Goal: Task Accomplishment & Management: Complete application form

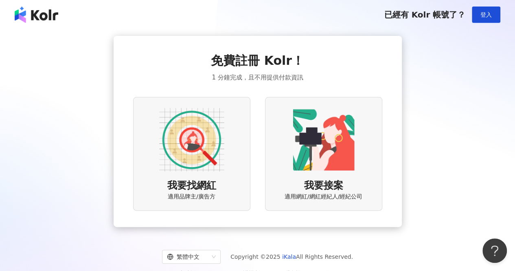
click at [202, 169] on img at bounding box center [191, 139] width 65 height 65
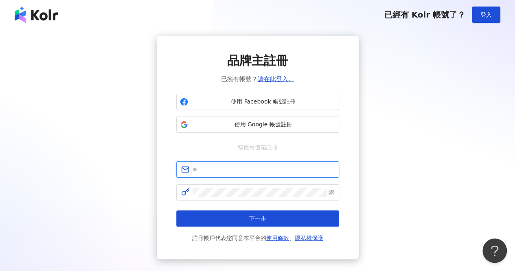
click at [227, 173] on input "text" at bounding box center [264, 169] width 142 height 9
paste input "**********"
type input "**********"
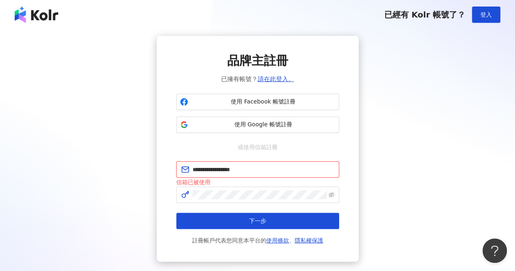
click at [285, 168] on input "**********" at bounding box center [264, 169] width 142 height 9
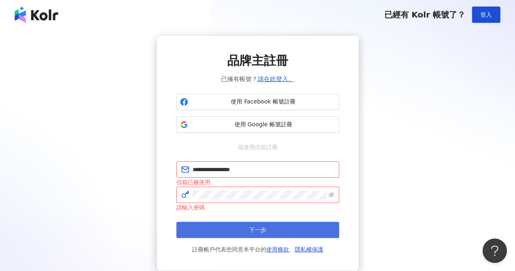
click at [285, 228] on button "下一步" at bounding box center [257, 230] width 163 height 16
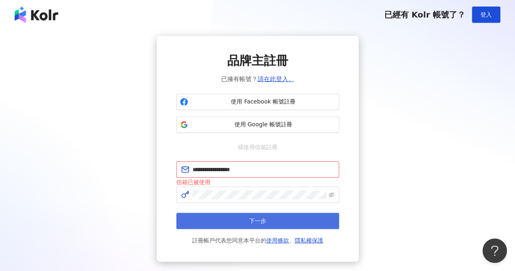
click at [276, 215] on button "下一步" at bounding box center [257, 221] width 163 height 16
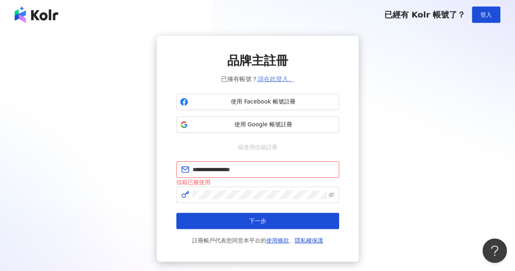
click at [268, 80] on link "請在此登入。" at bounding box center [276, 78] width 37 height 7
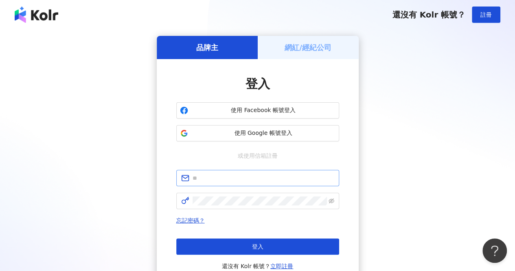
click at [252, 168] on div "登入 使用 Facebook 帳號登入 使用 Google 帳號登入 或使用信箱註冊 忘記密碼？ 登入 還沒有 Kolr 帳號？ 立即註冊" at bounding box center [257, 172] width 163 height 195
click at [236, 186] on form at bounding box center [257, 189] width 163 height 39
click at [236, 186] on span at bounding box center [257, 178] width 163 height 16
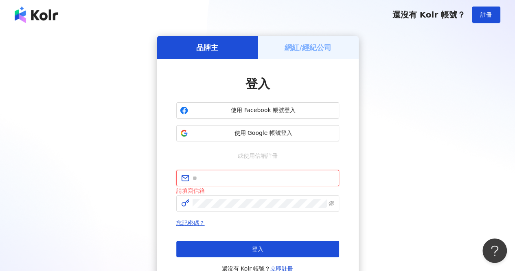
paste input "**********"
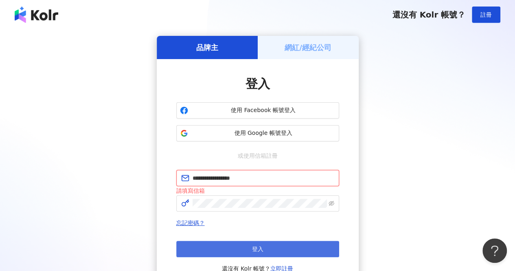
type input "**********"
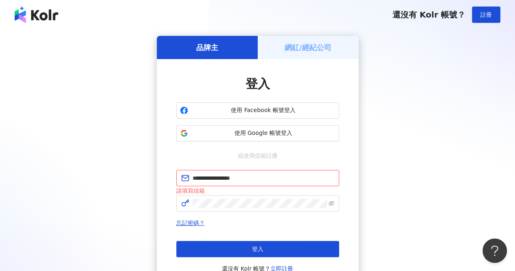
click at [218, 256] on button "登入" at bounding box center [257, 249] width 163 height 16
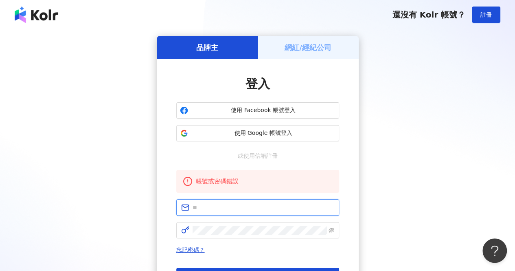
click at [300, 206] on input "text" at bounding box center [264, 207] width 142 height 9
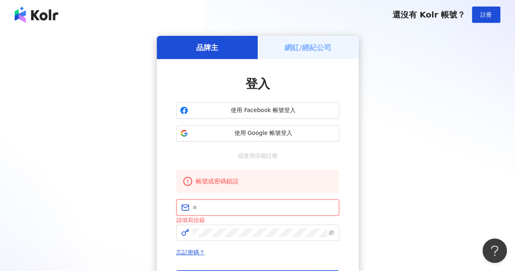
paste input "**********"
type input "**********"
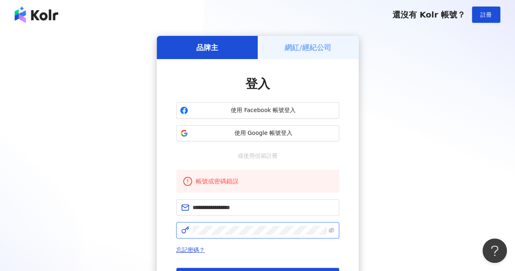
click button "登入" at bounding box center [257, 276] width 163 height 16
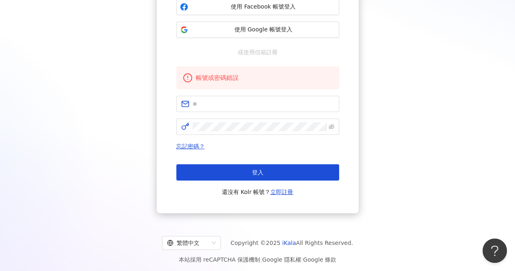
scroll to position [106, 0]
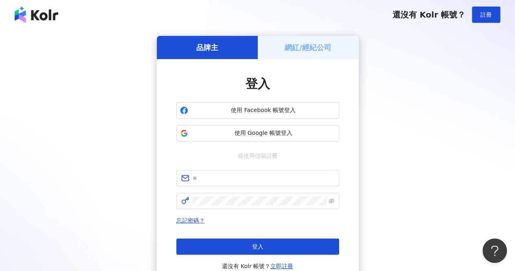
click at [289, 55] on div "網紅/經紀公司" at bounding box center [308, 47] width 101 height 23
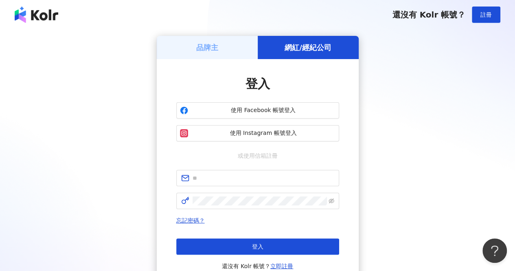
click at [212, 53] on div "品牌主" at bounding box center [207, 47] width 101 height 23
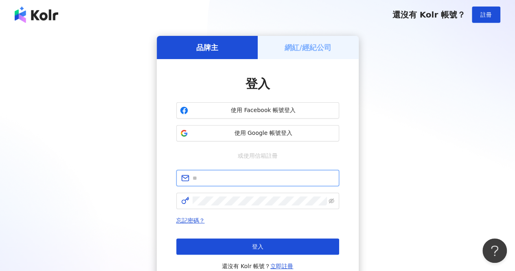
click at [272, 180] on input "text" at bounding box center [264, 177] width 142 height 9
paste input "**********"
type input "**********"
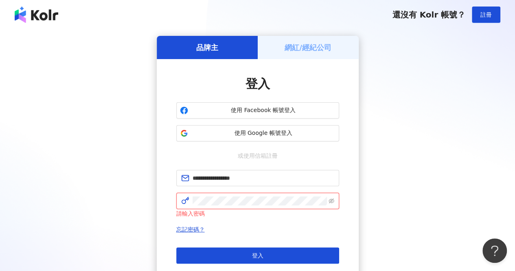
click button "登入" at bounding box center [257, 255] width 163 height 16
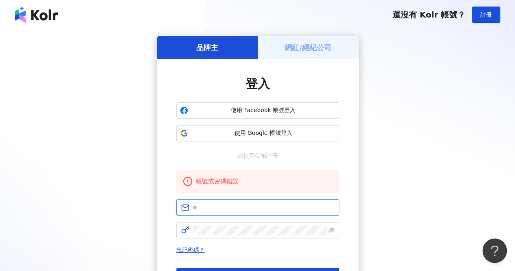
click at [252, 205] on input "text" at bounding box center [264, 207] width 142 height 9
paste input "**********"
type input "**********"
click button "登入" at bounding box center [257, 276] width 163 height 16
click at [267, 213] on span at bounding box center [257, 207] width 163 height 16
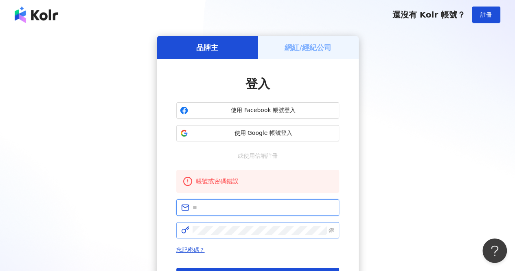
paste input "**********"
type input "**********"
click button "登入" at bounding box center [257, 276] width 163 height 16
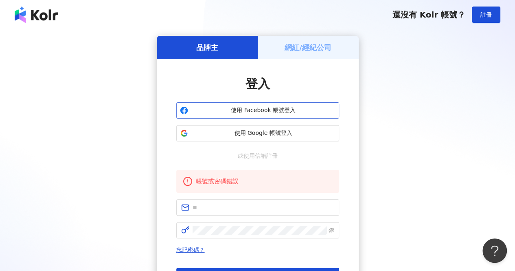
click at [289, 112] on span "使用 Facebook 帳號登入" at bounding box center [263, 110] width 144 height 8
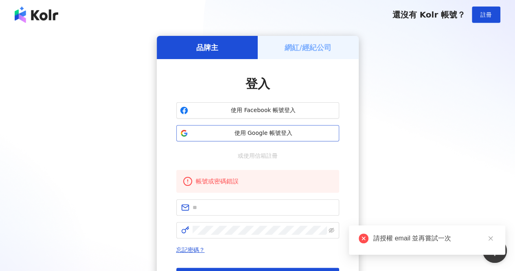
click at [278, 136] on span "使用 Google 帳號登入" at bounding box center [263, 133] width 144 height 8
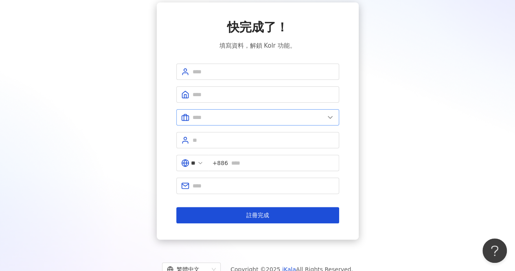
scroll to position [20, 0]
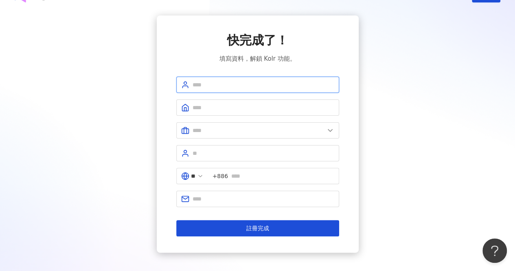
click at [281, 80] on input "text" at bounding box center [264, 84] width 142 height 9
type input "*"
type input "***"
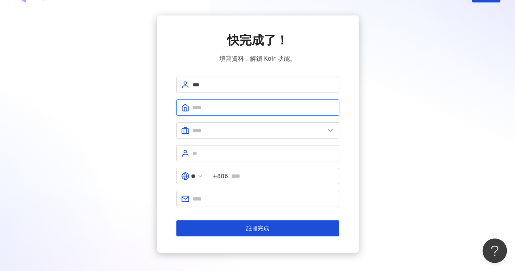
click at [260, 103] on input "text" at bounding box center [264, 107] width 142 height 9
click at [302, 112] on span at bounding box center [257, 107] width 163 height 16
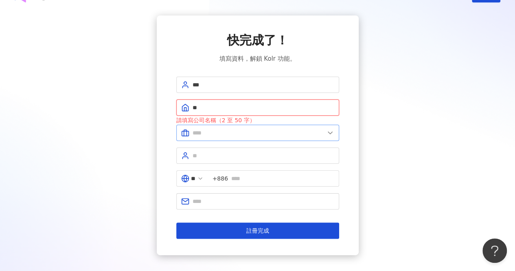
type input "**"
drag, startPoint x: 300, startPoint y: 134, endPoint x: 302, endPoint y: 157, distance: 23.3
click at [300, 134] on input "text" at bounding box center [259, 132] width 132 height 9
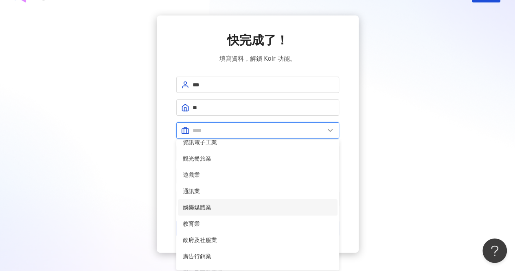
scroll to position [122, 0]
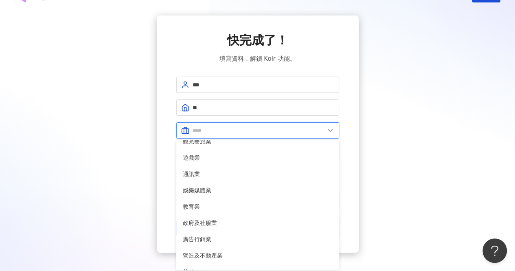
click at [242, 133] on input "text" at bounding box center [259, 130] width 132 height 9
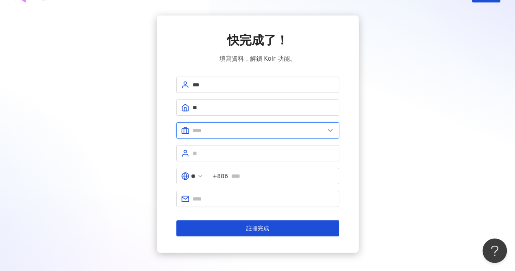
click at [261, 129] on input "text" at bounding box center [259, 130] width 132 height 9
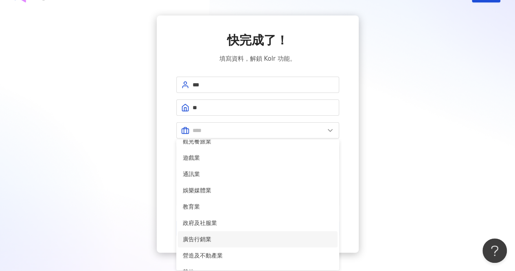
drag, startPoint x: 244, startPoint y: 239, endPoint x: 226, endPoint y: 226, distance: 22.6
click at [244, 239] on span "廣告行銷業" at bounding box center [258, 239] width 150 height 9
type input "*****"
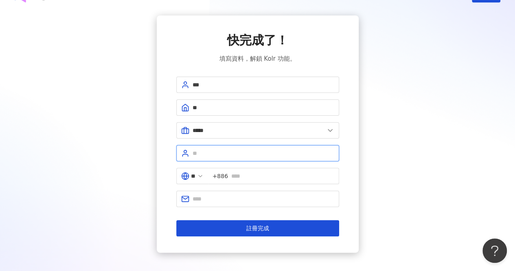
click at [250, 150] on input "text" at bounding box center [264, 153] width 142 height 9
type input "****"
drag, startPoint x: 238, startPoint y: 176, endPoint x: 238, endPoint y: 182, distance: 6.1
click at [238, 176] on input "text" at bounding box center [282, 175] width 103 height 9
type input "*********"
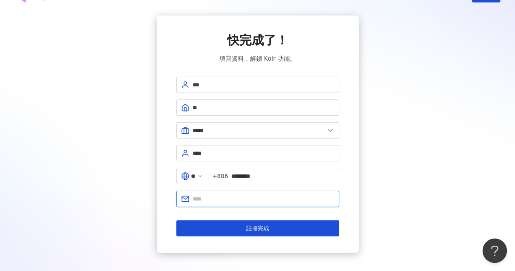
click at [247, 194] on input "text" at bounding box center [264, 198] width 142 height 9
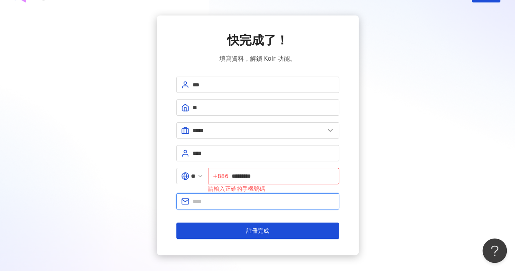
click at [249, 197] on input "text" at bounding box center [264, 201] width 142 height 9
type input "**********"
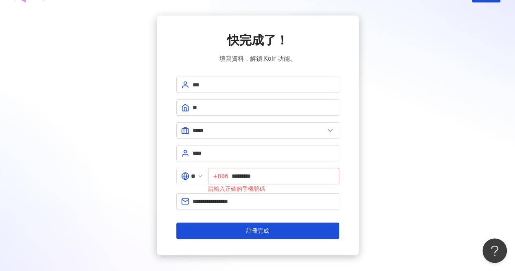
click at [255, 169] on span "+886 *********" at bounding box center [273, 176] width 131 height 16
click at [237, 174] on input "*********" at bounding box center [283, 175] width 103 height 9
click at [235, 176] on span "+886 *********" at bounding box center [273, 176] width 131 height 16
click at [235, 174] on input "*********" at bounding box center [283, 175] width 103 height 9
click at [310, 177] on input "**********" at bounding box center [283, 175] width 103 height 9
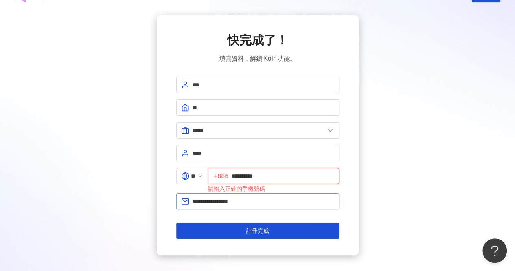
type input "**********"
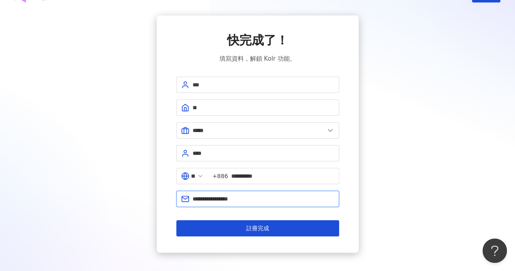
click at [306, 197] on input "**********" at bounding box center [264, 198] width 142 height 9
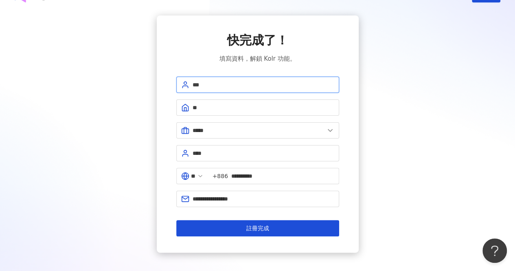
click at [228, 88] on input "***" at bounding box center [264, 84] width 142 height 9
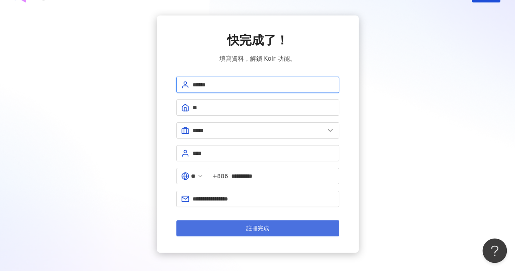
type input "******"
click at [243, 222] on button "註冊完成" at bounding box center [257, 228] width 163 height 16
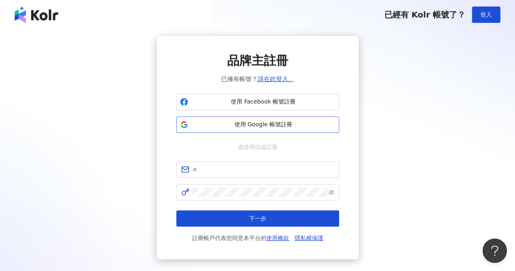
click at [261, 127] on span "使用 Google 帳號註冊" at bounding box center [263, 125] width 144 height 8
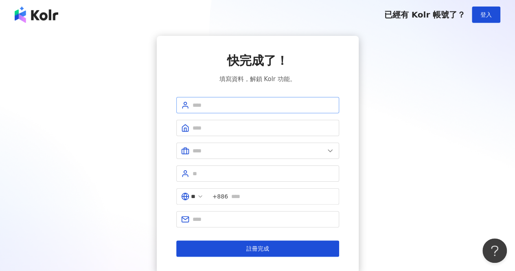
click at [250, 98] on span at bounding box center [257, 105] width 163 height 16
type input "*********"
click at [244, 131] on input "text" at bounding box center [264, 127] width 142 height 9
type input "**"
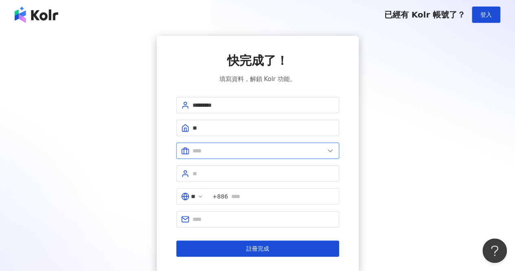
click at [233, 151] on input "text" at bounding box center [259, 150] width 132 height 9
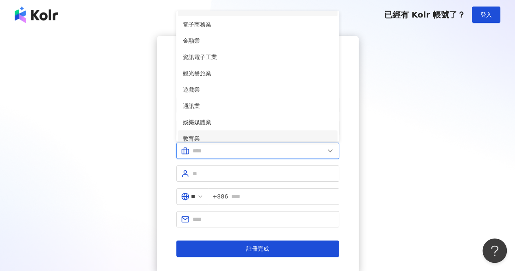
scroll to position [122, 0]
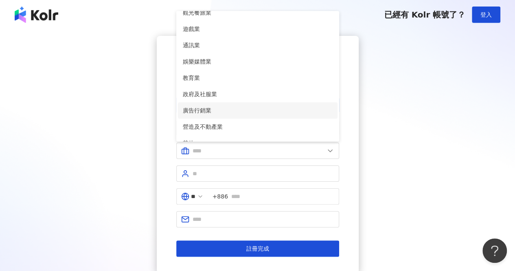
click at [207, 110] on span "廣告行銷業" at bounding box center [258, 110] width 150 height 9
type input "*****"
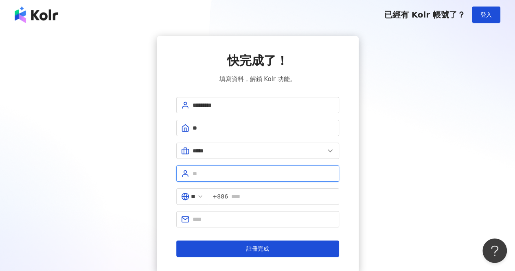
click at [272, 173] on input "text" at bounding box center [264, 173] width 142 height 9
type input "****"
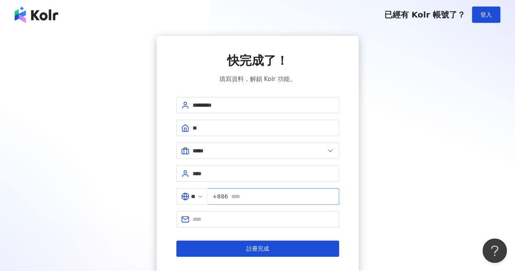
click at [252, 193] on input "text" at bounding box center [282, 196] width 103 height 9
type input "**********"
click at [243, 215] on input "text" at bounding box center [264, 219] width 142 height 9
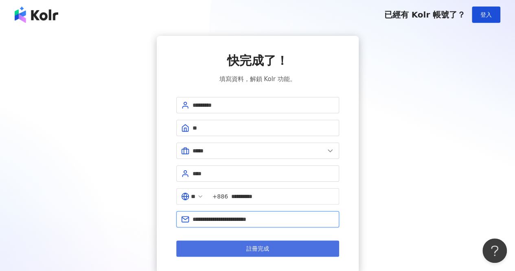
type input "**********"
click at [225, 240] on button "註冊完成" at bounding box center [257, 248] width 163 height 16
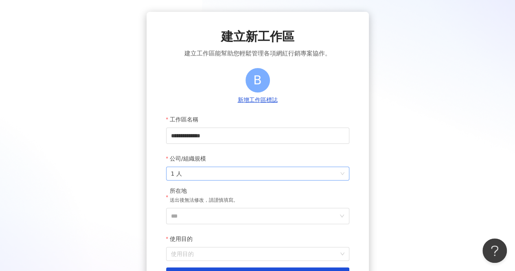
scroll to position [41, 0]
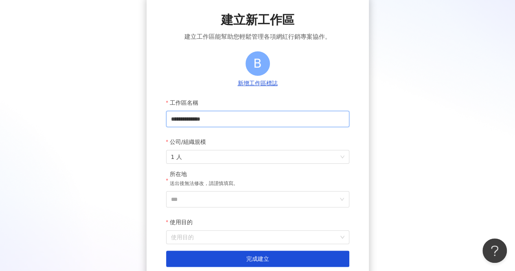
click at [265, 114] on input "**********" at bounding box center [257, 119] width 183 height 16
click at [202, 163] on span "1 人" at bounding box center [257, 156] width 173 height 13
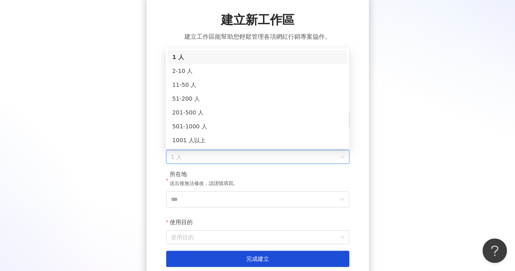
drag, startPoint x: 242, startPoint y: 160, endPoint x: 240, endPoint y: 164, distance: 4.6
click at [242, 161] on span "1 人" at bounding box center [257, 156] width 173 height 13
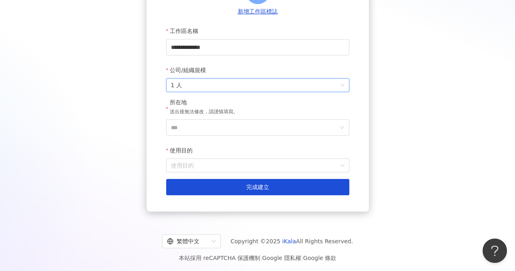
scroll to position [115, 0]
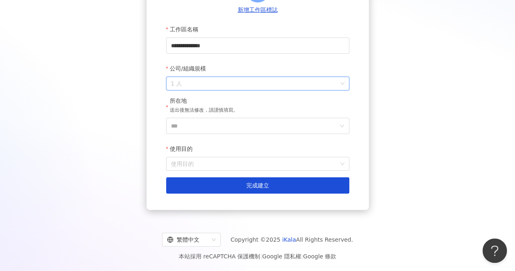
click at [257, 89] on span "1 人" at bounding box center [257, 83] width 173 height 13
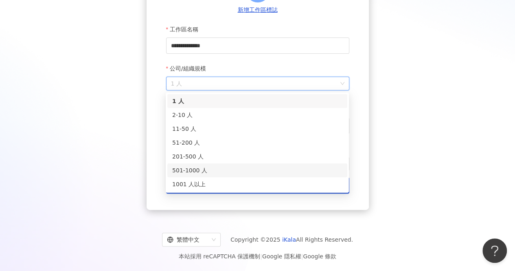
drag, startPoint x: 219, startPoint y: 171, endPoint x: 215, endPoint y: 178, distance: 8.6
click at [216, 178] on div "1 人 2-10 人 11-50 人 51-200 人 201-500 人 501-1000 人 1001 人以上" at bounding box center [257, 142] width 180 height 97
click at [227, 171] on div "501-1000 人" at bounding box center [257, 170] width 170 height 9
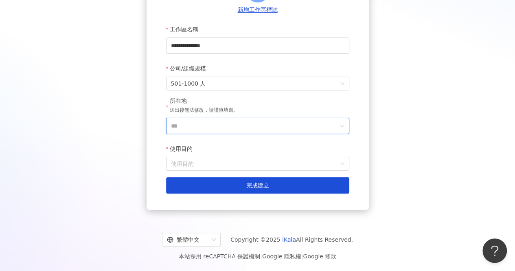
click at [215, 121] on input "***" at bounding box center [254, 125] width 167 height 15
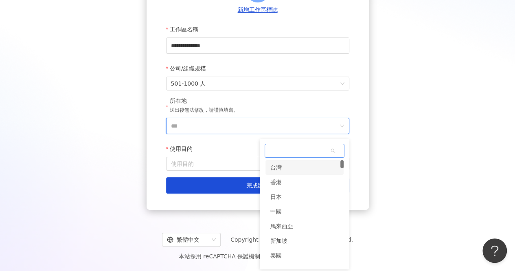
click at [300, 163] on div "台灣" at bounding box center [304, 167] width 78 height 15
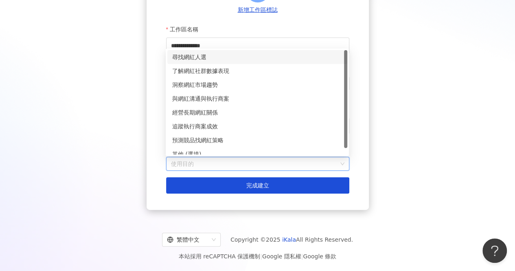
click at [257, 158] on input "使用目的" at bounding box center [257, 163] width 173 height 13
click at [237, 53] on div "尋找網紅人選" at bounding box center [257, 57] width 170 height 9
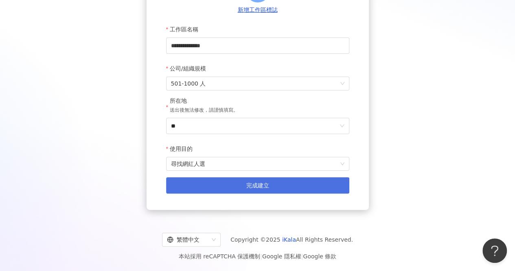
click at [235, 184] on button "完成建立" at bounding box center [257, 185] width 183 height 16
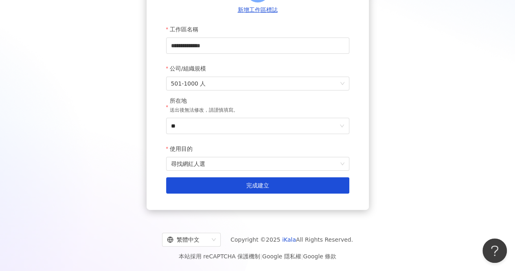
scroll to position [37, 0]
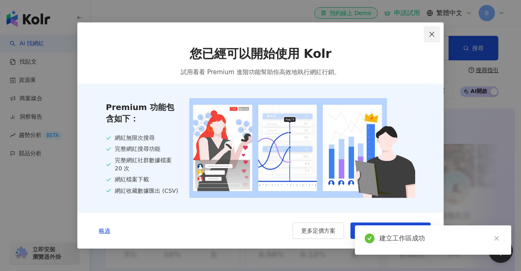
click at [432, 29] on button "Close" at bounding box center [432, 34] width 16 height 16
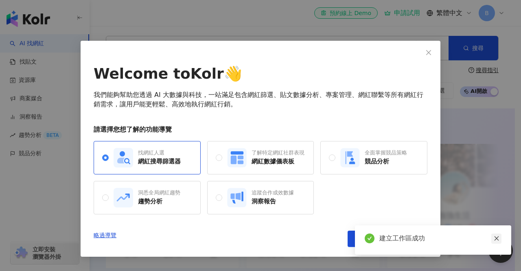
click at [492, 239] on link at bounding box center [496, 238] width 10 height 10
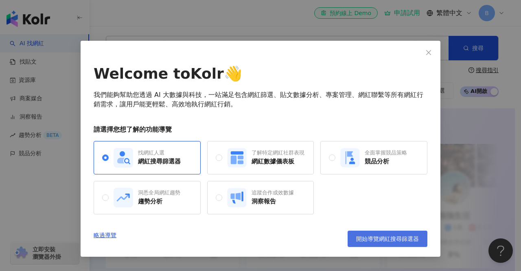
click at [388, 237] on span "開始導覽網紅搜尋篩選器" at bounding box center [387, 238] width 63 height 7
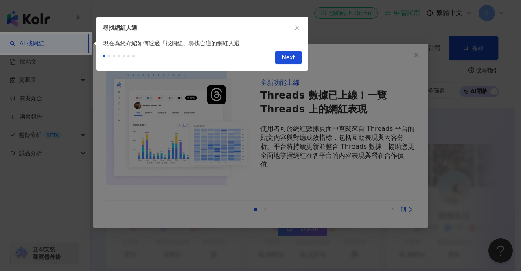
click at [283, 64] on div "Next" at bounding box center [202, 59] width 212 height 23
click at [283, 61] on span "Next" at bounding box center [288, 57] width 13 height 13
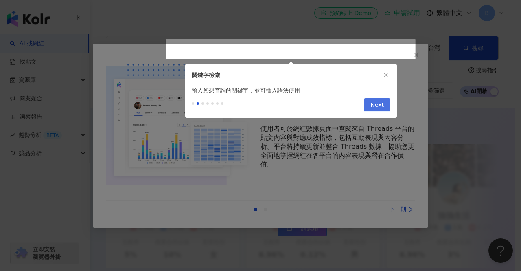
type input "*********"
drag, startPoint x: 377, startPoint y: 109, endPoint x: 379, endPoint y: 136, distance: 26.6
click at [377, 109] on span "Next" at bounding box center [377, 105] width 13 height 13
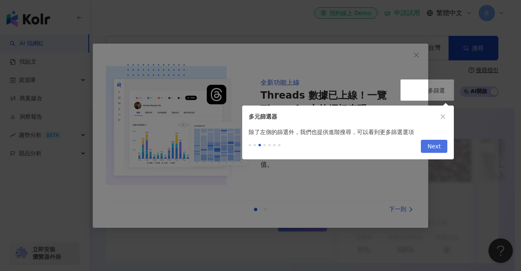
drag, startPoint x: 433, startPoint y: 145, endPoint x: 421, endPoint y: 154, distance: 15.1
click at [432, 145] on span "Next" at bounding box center [434, 146] width 13 height 13
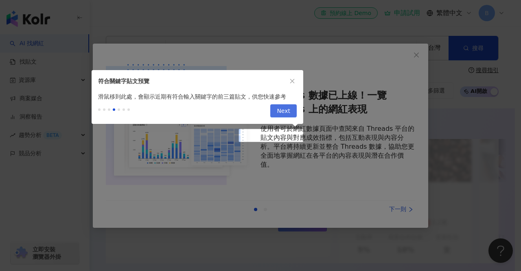
drag, startPoint x: 288, startPoint y: 110, endPoint x: 289, endPoint y: 125, distance: 14.7
click at [288, 111] on span "Next" at bounding box center [283, 111] width 13 height 13
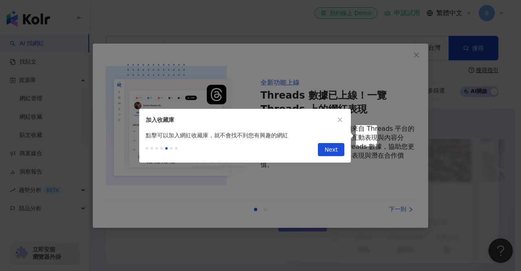
click at [339, 156] on button "Next" at bounding box center [331, 149] width 26 height 13
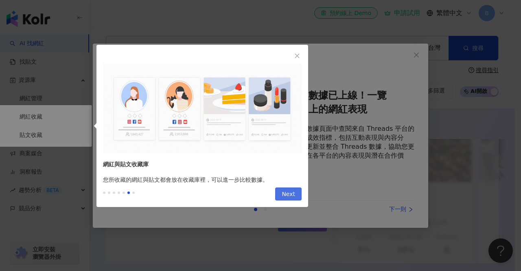
click at [277, 188] on button "Next" at bounding box center [288, 193] width 26 height 13
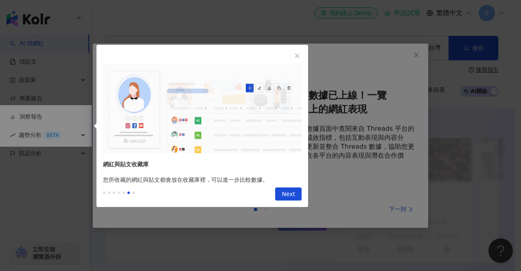
click at [298, 199] on button "Next" at bounding box center [288, 193] width 26 height 13
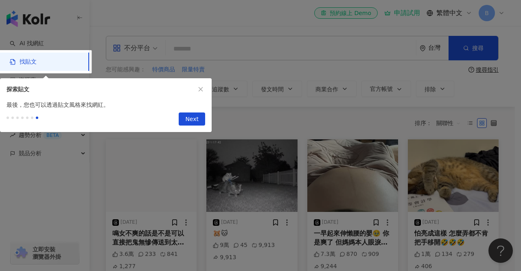
click at [181, 120] on button "Next" at bounding box center [192, 118] width 26 height 13
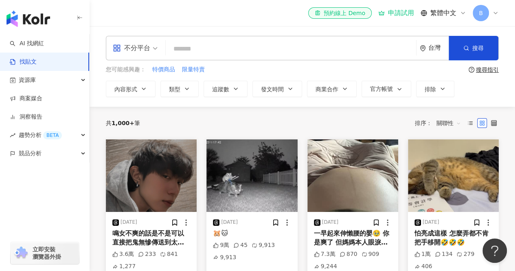
click at [458, 105] on div "不分平台 台灣 搜尋 您可能感興趣： 特價商品 限量特賣 搜尋指引 內容形式 類型 追蹤數 發文時間 商業合作 官方帳號 排除" at bounding box center [302, 66] width 425 height 81
click at [26, 48] on link "AI 找網紅" at bounding box center [27, 43] width 34 height 8
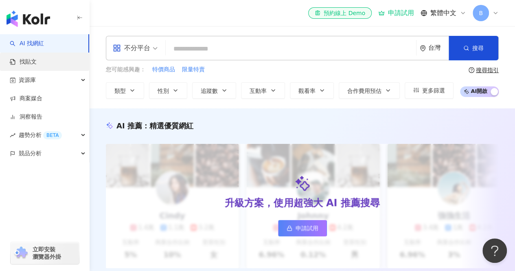
click at [37, 66] on link "找貼文" at bounding box center [23, 62] width 27 height 8
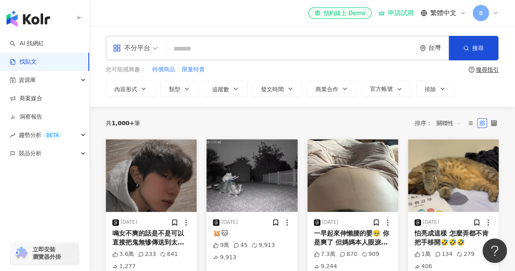
click at [402, 11] on div "申請試用" at bounding box center [396, 13] width 36 height 8
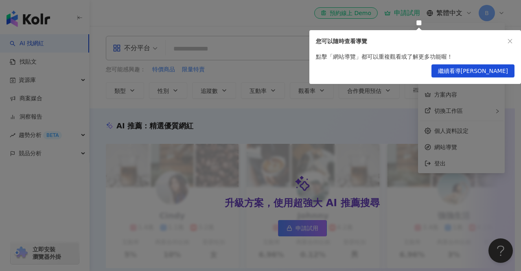
click at [484, 72] on span "繼續看導覽" at bounding box center [473, 71] width 70 height 13
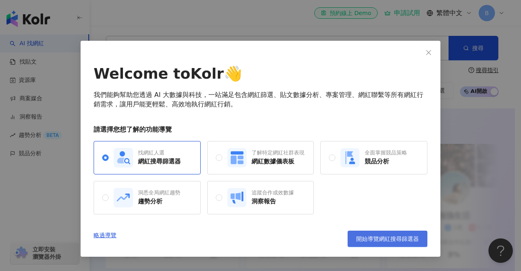
click at [394, 238] on span "開始導覽網紅搜尋篩選器" at bounding box center [387, 238] width 63 height 7
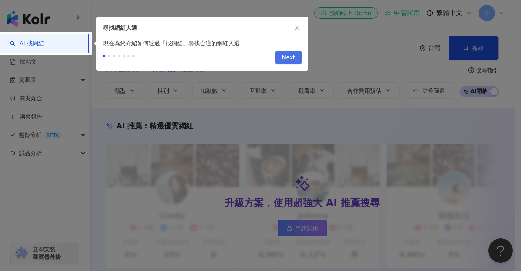
click at [283, 57] on span "Next" at bounding box center [288, 57] width 13 height 13
type input "*********"
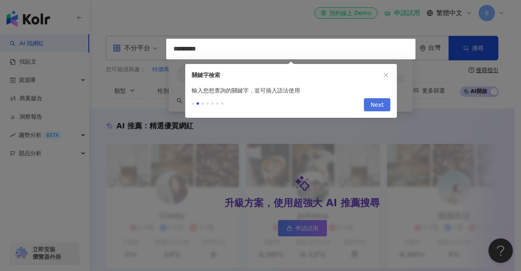
click at [375, 108] on span "Next" at bounding box center [377, 105] width 13 height 13
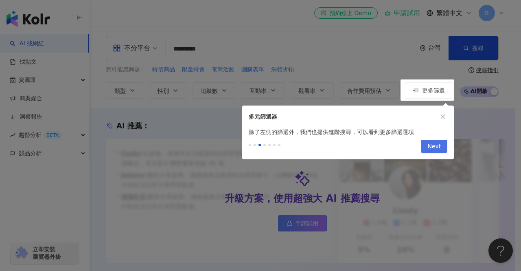
click at [428, 145] on button "Next" at bounding box center [434, 146] width 26 height 13
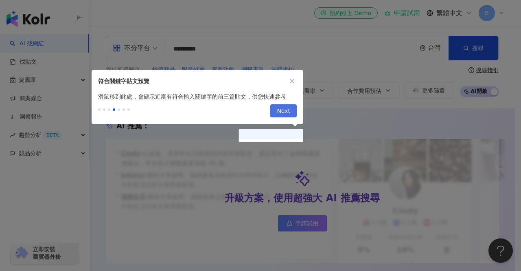
click at [289, 115] on span "Next" at bounding box center [283, 111] width 13 height 13
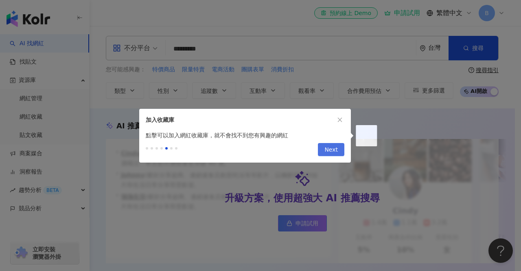
click at [330, 148] on span "Next" at bounding box center [331, 149] width 13 height 13
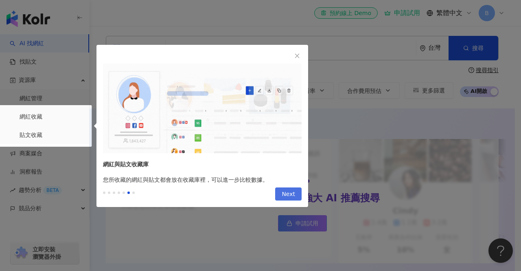
click at [285, 195] on span "Next" at bounding box center [288, 194] width 13 height 13
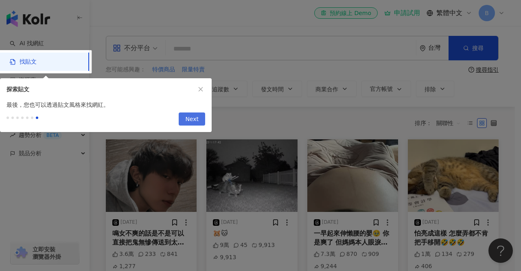
click at [191, 118] on span "Next" at bounding box center [191, 119] width 13 height 13
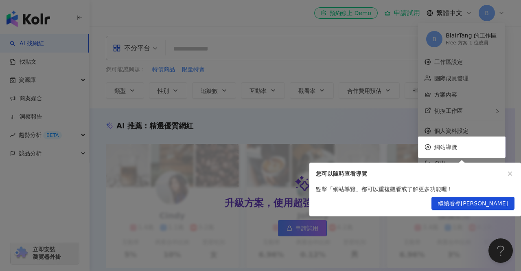
click at [506, 162] on div at bounding box center [260, 135] width 521 height 271
click at [509, 174] on icon "close" at bounding box center [510, 173] width 4 height 4
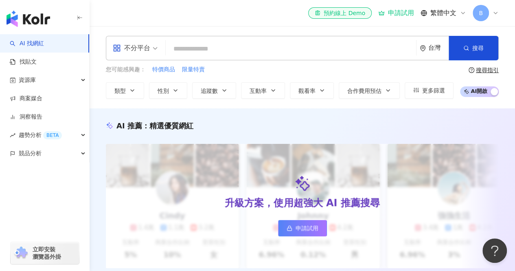
click at [400, 12] on div "申請試用" at bounding box center [396, 13] width 36 height 8
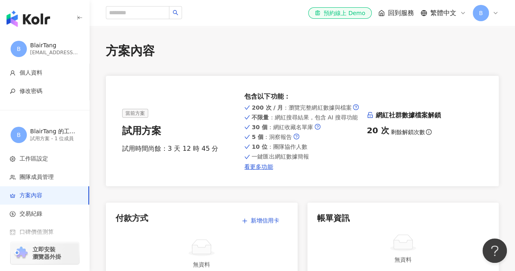
drag, startPoint x: 406, startPoint y: 16, endPoint x: 399, endPoint y: 24, distance: 10.2
click at [406, 16] on span "回到服務" at bounding box center [401, 13] width 26 height 9
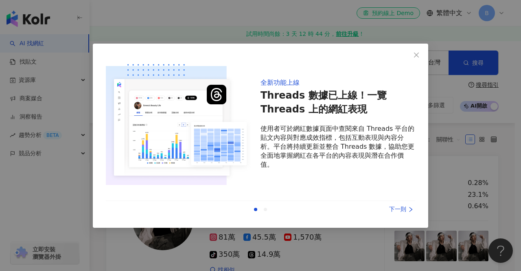
click at [393, 209] on div "下一則" at bounding box center [384, 209] width 61 height 9
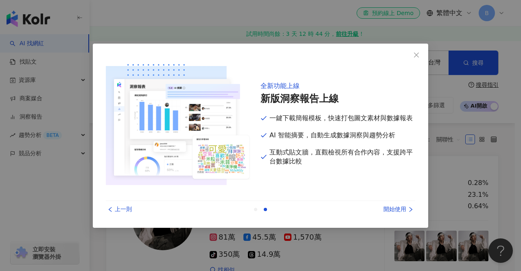
click at [393, 209] on div "開始使用" at bounding box center [384, 209] width 61 height 9
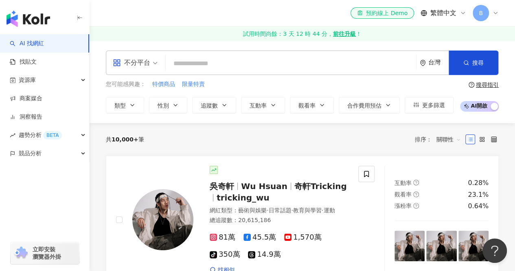
click at [279, 77] on div "不分平台 台灣 搜尋 您可能感興趣： 特價商品 限量特賣 類型 性別 追蹤數 互動率 觀看率 合作費用預估 更多篩選 搜尋指引 AI 開啟 AI 關閉" at bounding box center [302, 81] width 425 height 63
click at [274, 71] on div "不分平台 台灣 搜尋" at bounding box center [302, 62] width 393 height 24
drag, startPoint x: 278, startPoint y: 65, endPoint x: 278, endPoint y: 70, distance: 4.9
click at [278, 65] on input "search" at bounding box center [291, 63] width 244 height 15
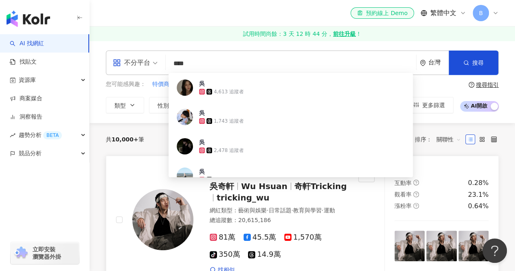
type input "***"
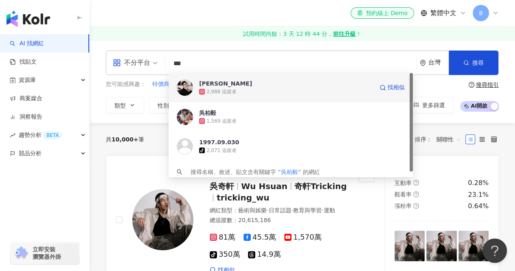
click at [275, 91] on div "2,988 追蹤者" at bounding box center [286, 92] width 174 height 8
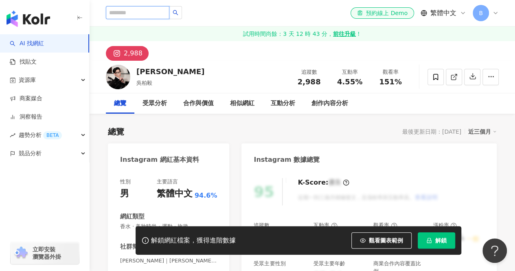
drag, startPoint x: 144, startPoint y: 14, endPoint x: 146, endPoint y: 22, distance: 7.6
click at [144, 14] on input "search" at bounding box center [138, 12] width 64 height 13
type input "*"
type input "*****"
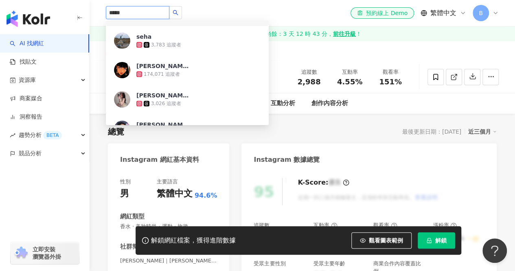
scroll to position [163, 0]
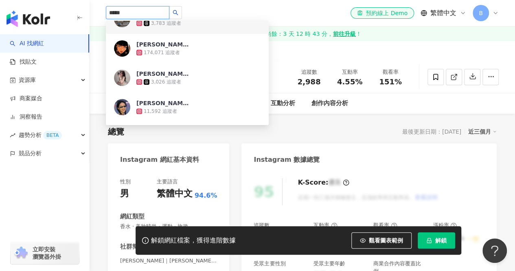
drag, startPoint x: 128, startPoint y: 13, endPoint x: 100, endPoint y: 13, distance: 27.7
click at [100, 13] on div "***** Blair Wang🧸 3,155 追蹤者 Blair 7 追蹤者 Blair 1,948 追蹤者 Blair 61,575 追蹤者 Blair …" at bounding box center [302, 13] width 425 height 26
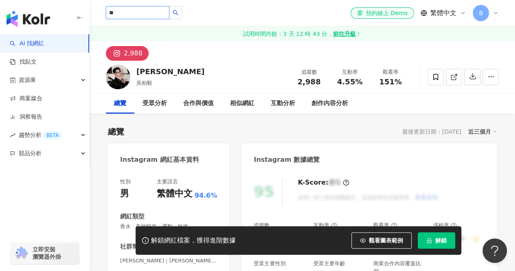
type input "*"
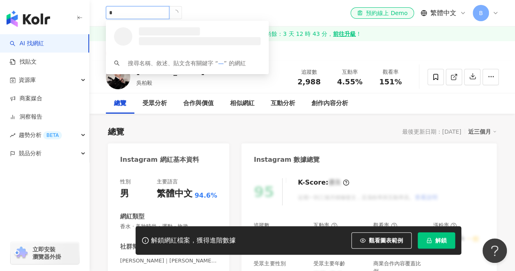
scroll to position [0, 0]
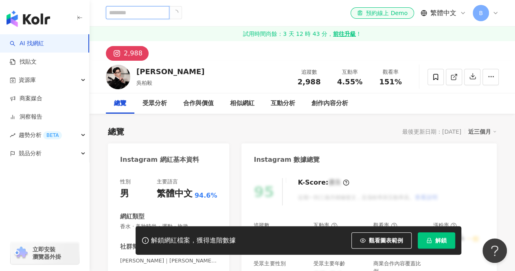
type input "*"
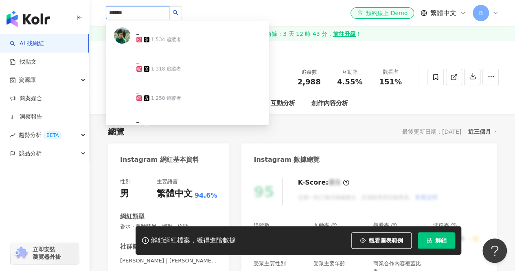
type input "*******"
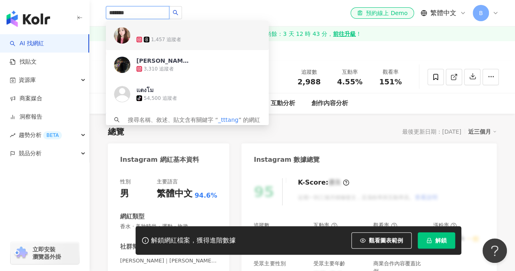
drag, startPoint x: 149, startPoint y: 11, endPoint x: 75, endPoint y: 9, distance: 73.7
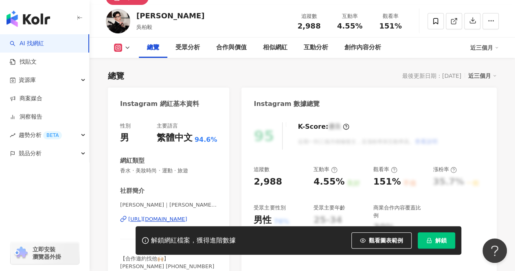
scroll to position [81, 0]
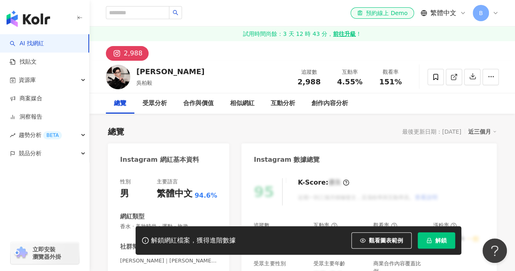
click at [44, 46] on link "AI 找網紅" at bounding box center [27, 43] width 34 height 8
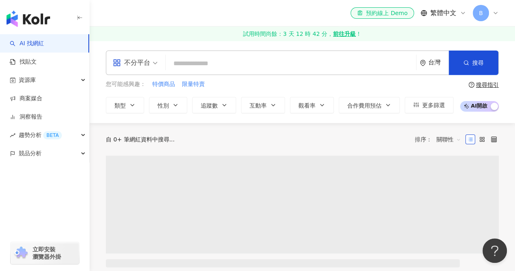
click at [180, 64] on input "search" at bounding box center [291, 63] width 244 height 15
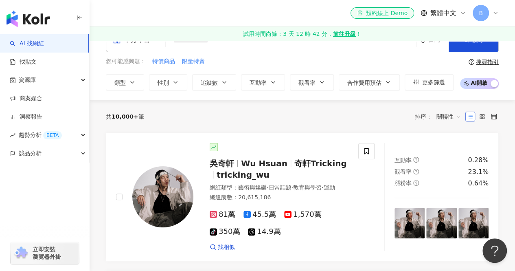
scroll to position [41, 0]
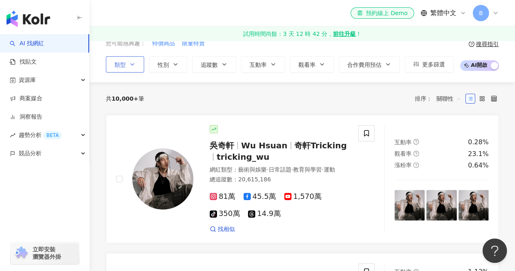
click at [126, 59] on button "類型" at bounding box center [125, 64] width 38 height 16
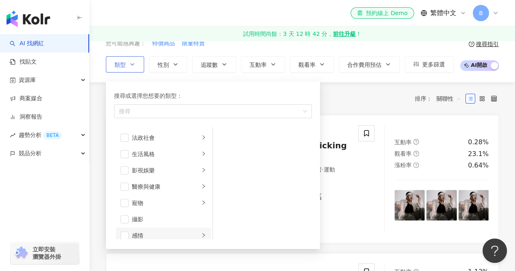
scroll to position [204, 0]
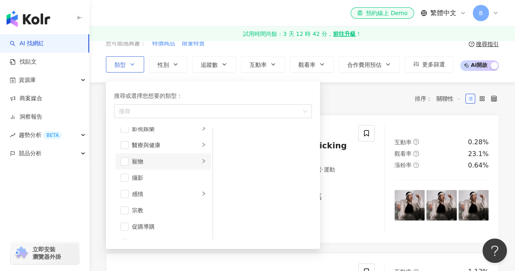
click at [147, 158] on div "寵物" at bounding box center [166, 161] width 68 height 9
click at [124, 160] on span "button" at bounding box center [125, 161] width 8 height 8
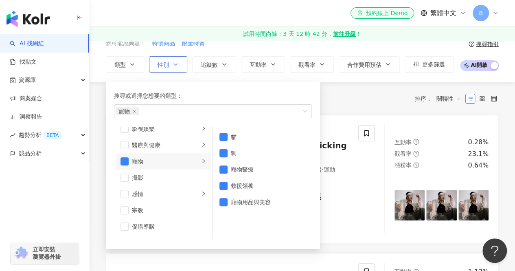
click at [180, 64] on button "性別" at bounding box center [168, 64] width 38 height 16
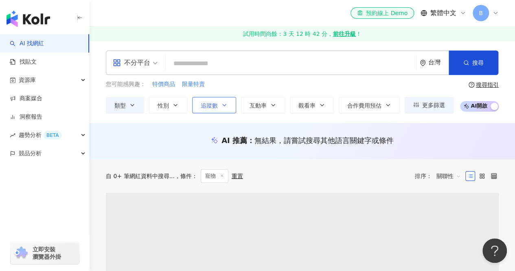
click at [229, 106] on button "追蹤數" at bounding box center [214, 105] width 44 height 16
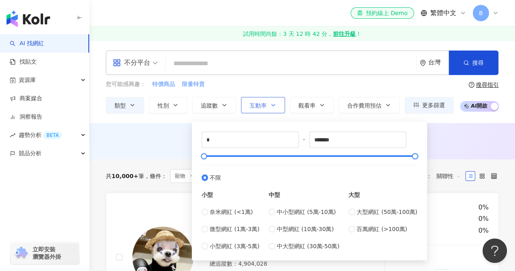
click at [272, 107] on icon "button" at bounding box center [273, 105] width 7 height 7
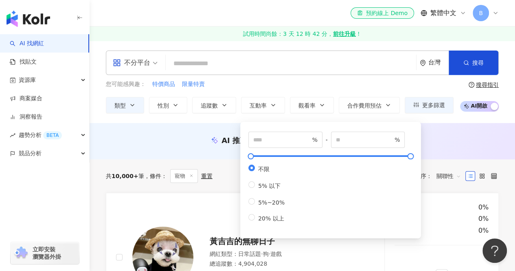
click at [303, 113] on div "不分平台 台灣 搜尋 您可能感興趣： 特價商品 限量特賣 類型 性別 追蹤數 互動率 觀看率 合作費用預估 更多篩選 不限 女 男 其他 * - ******…" at bounding box center [302, 82] width 425 height 82
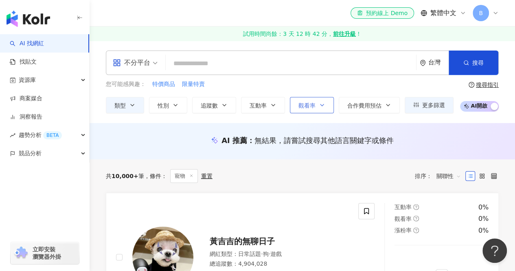
click at [302, 106] on span "觀看率" at bounding box center [306, 105] width 17 height 7
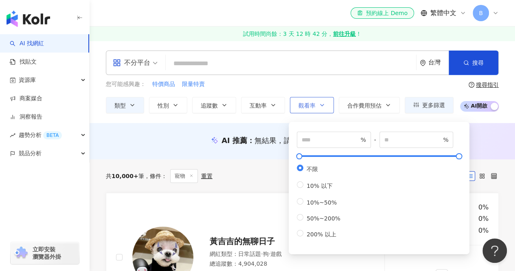
click at [325, 99] on button "觀看率" at bounding box center [312, 105] width 44 height 16
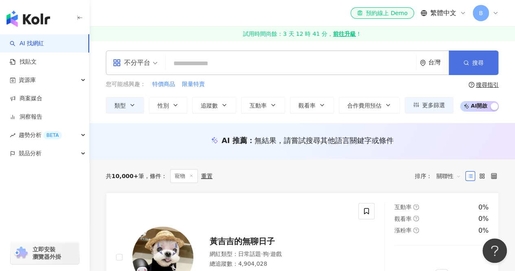
click at [476, 60] on span "搜尋" at bounding box center [477, 62] width 11 height 7
drag, startPoint x: 169, startPoint y: 110, endPoint x: 167, endPoint y: 115, distance: 6.1
click at [169, 113] on div "不分平台 台灣 搜尋 您可能感興趣： 特價商品 限量特賣 類型 性別 追蹤數 互動率 觀看率 合作費用預估 更多篩選 不限 女 男 其他 * - ******…" at bounding box center [302, 82] width 425 height 82
click at [179, 110] on button "性別" at bounding box center [168, 105] width 38 height 16
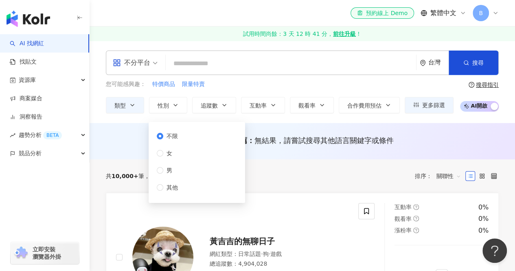
click at [191, 188] on div "不限 女 男 其他" at bounding box center [197, 162] width 87 height 71
drag, startPoint x: 208, startPoint y: 106, endPoint x: 203, endPoint y: 112, distance: 8.1
click at [204, 111] on button "追蹤數" at bounding box center [214, 105] width 44 height 16
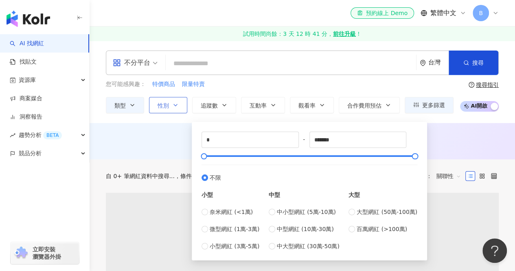
click at [174, 102] on icon "button" at bounding box center [175, 105] width 7 height 7
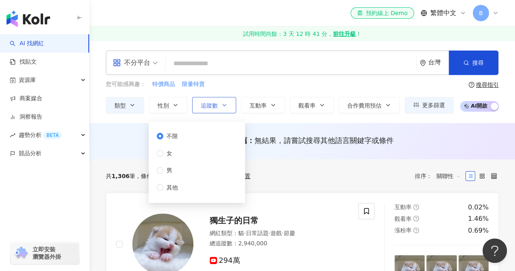
click at [216, 105] on span "追蹤數" at bounding box center [209, 105] width 17 height 7
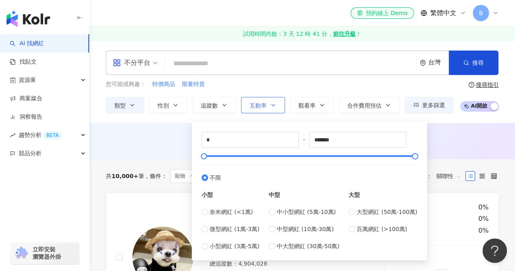
drag, startPoint x: 290, startPoint y: 108, endPoint x: 275, endPoint y: 109, distance: 14.7
click at [290, 108] on button "觀看率" at bounding box center [312, 105] width 44 height 16
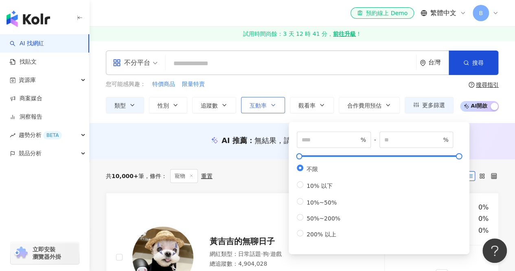
click at [275, 108] on button "互動率" at bounding box center [263, 105] width 44 height 16
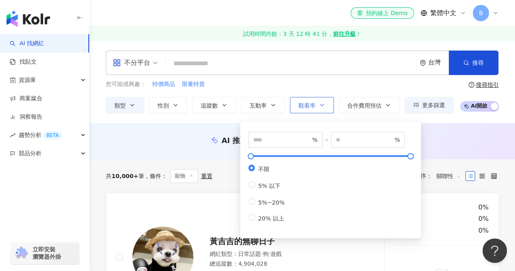
click at [303, 111] on button "觀看率" at bounding box center [312, 105] width 44 height 16
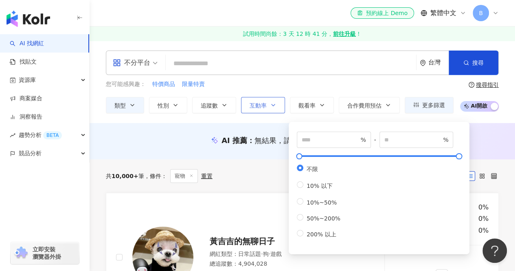
click at [265, 105] on span "互動率" at bounding box center [258, 105] width 17 height 7
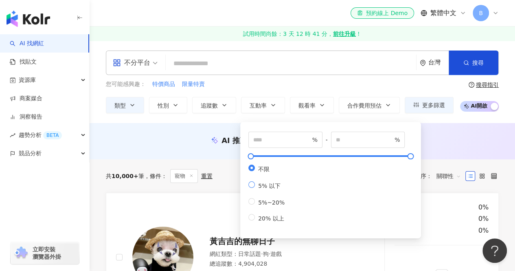
click at [276, 188] on span "5% 以下" at bounding box center [269, 185] width 29 height 7
type input "*"
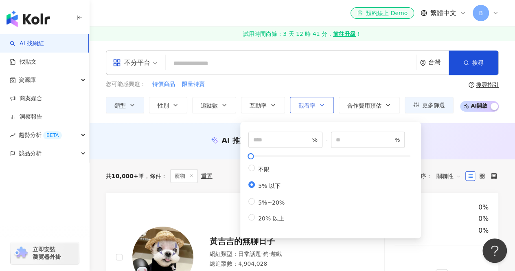
click at [311, 104] on span "觀看率" at bounding box center [306, 105] width 17 height 7
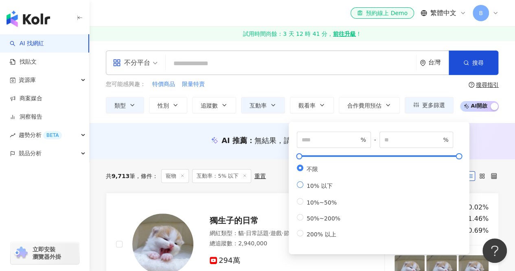
click at [316, 186] on span "10% 以下" at bounding box center [319, 185] width 33 height 7
type input "**"
click at [313, 188] on span "10% 以下" at bounding box center [319, 185] width 33 height 7
click at [313, 170] on span "不限" at bounding box center [312, 169] width 18 height 7
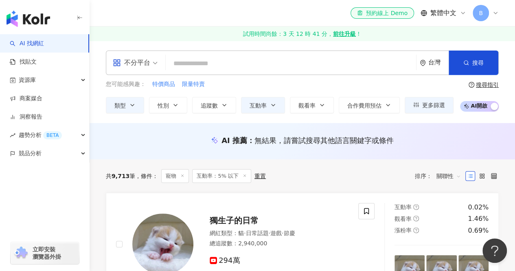
click at [499, 115] on div "不分平台 台灣 搜尋 您可能感興趣： 特價商品 限量特賣 類型 性別 追蹤數 互動率 觀看率 合作費用預估 更多篩選 不限 女 男 其他 * - ******…" at bounding box center [302, 82] width 425 height 82
click at [483, 63] on span "搜尋" at bounding box center [477, 62] width 11 height 7
click at [487, 68] on button "搜尋" at bounding box center [474, 62] width 50 height 24
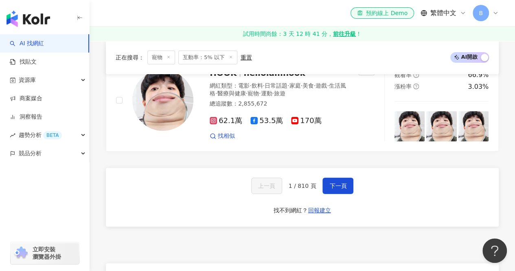
scroll to position [1507, 0]
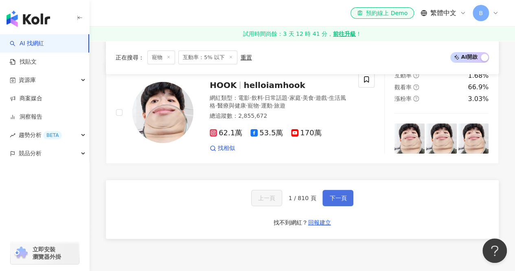
click at [338, 195] on span "下一頁" at bounding box center [337, 198] width 17 height 7
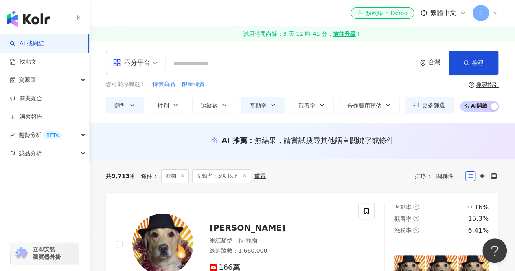
scroll to position [244, 0]
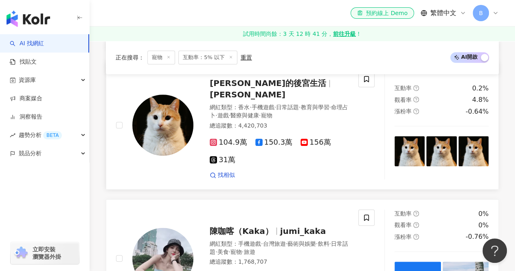
click at [292, 89] on div "黃阿瑪的後宮生活 黃阿瑪 網紅類型 ： 香水 · 手機遊戲 · 日常話題 · 教育與學習 · 命理占卜 · 遊戲 · 醫療與健康 · 寵物 總追蹤數 ： 4,…" at bounding box center [270, 125] width 155 height 108
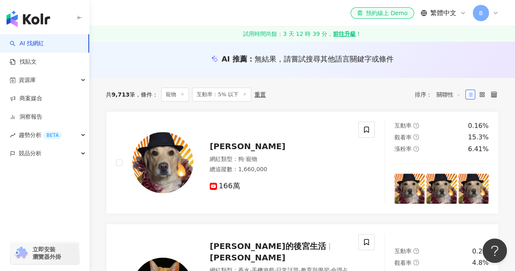
scroll to position [0, 0]
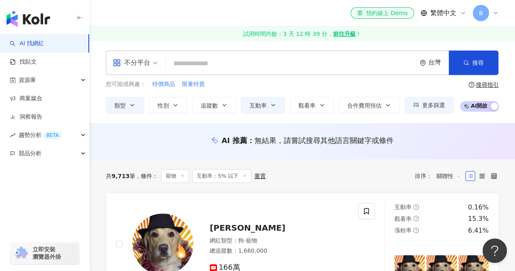
click at [323, 61] on input "search" at bounding box center [291, 63] width 244 height 15
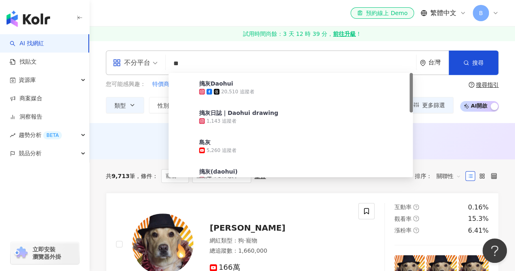
type input "*"
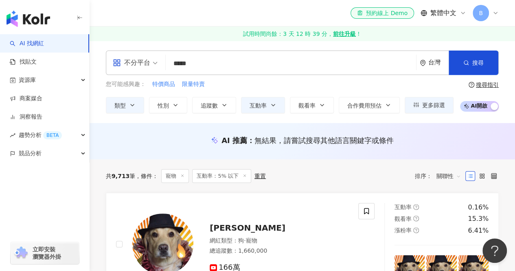
type input "******"
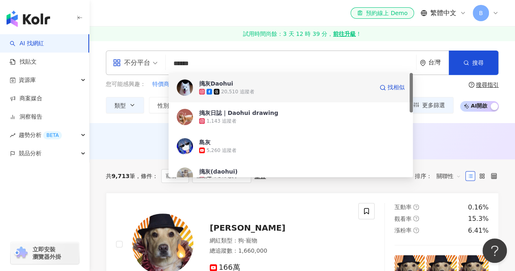
click at [286, 96] on div "搗灰Daohui 20,510 追蹤者 找相似" at bounding box center [291, 87] width 244 height 29
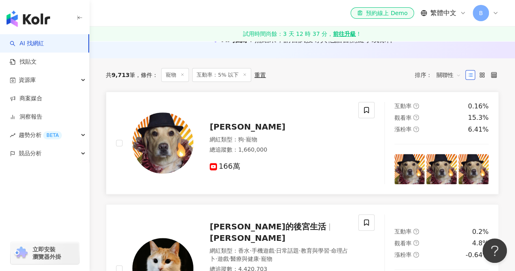
scroll to position [122, 0]
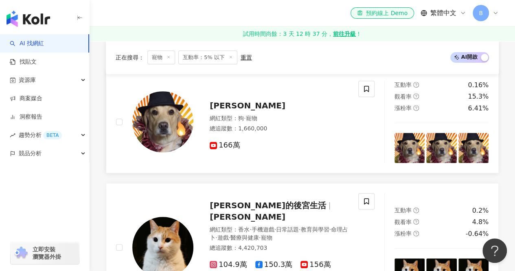
click at [230, 103] on span "Yuan Xiaodan" at bounding box center [248, 106] width 76 height 10
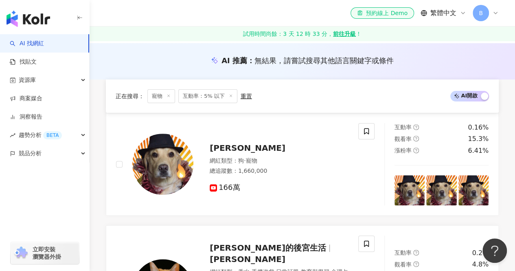
scroll to position [41, 0]
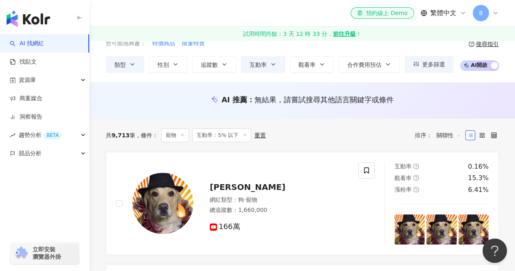
click at [244, 135] on line at bounding box center [245, 135] width 2 height 2
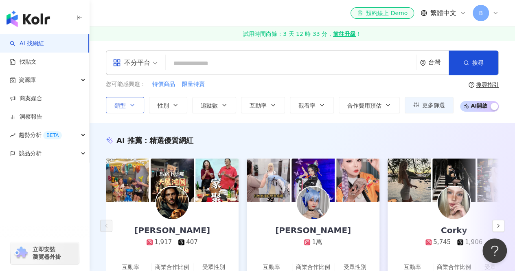
click at [134, 106] on icon "button" at bounding box center [132, 105] width 7 height 7
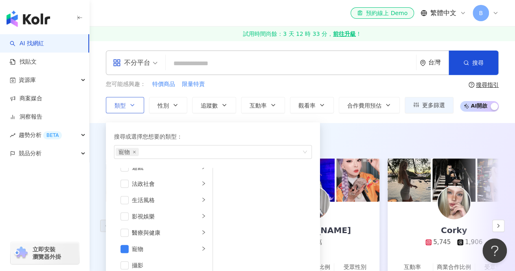
scroll to position [163, 0]
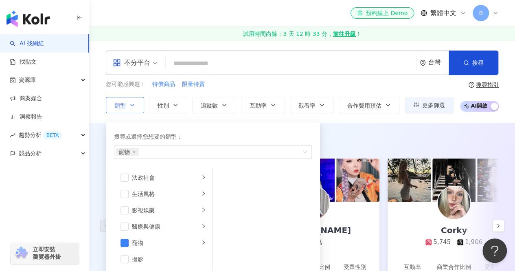
click at [258, 130] on div "搜尋或選擇您想要的類型： 寵物 藝術與娛樂 美妝時尚 氣候和環境 日常話題 教育與學習 家庭 財經 美食 命理占卜 遊戲 法政社會 生活風格 影視娛樂 醫療與…" at bounding box center [213, 206] width 204 height 158
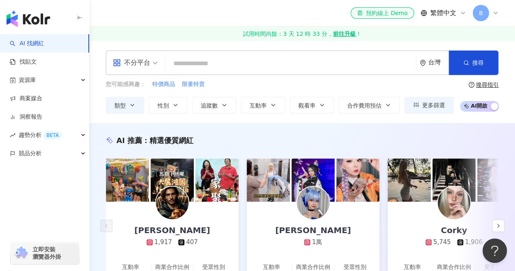
click at [357, 136] on div "AI 推薦 ： 精選優質網紅" at bounding box center [302, 140] width 393 height 10
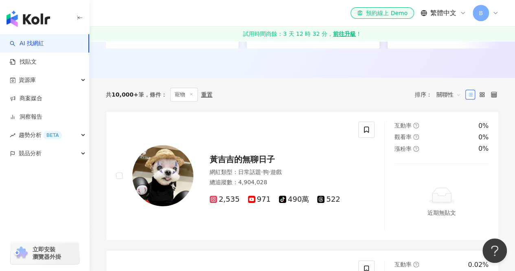
scroll to position [0, 0]
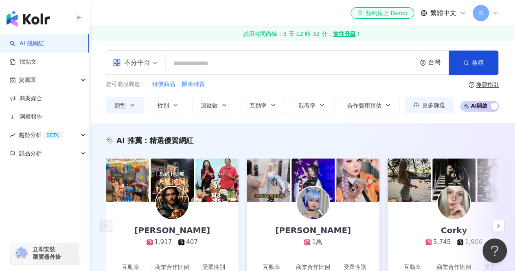
click at [188, 68] on input "search" at bounding box center [291, 63] width 244 height 15
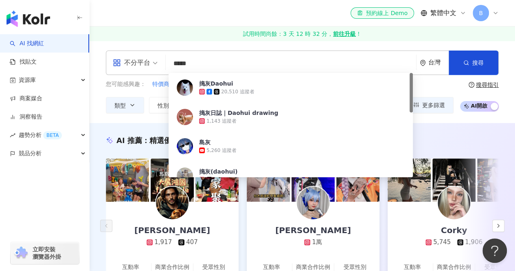
type input "******"
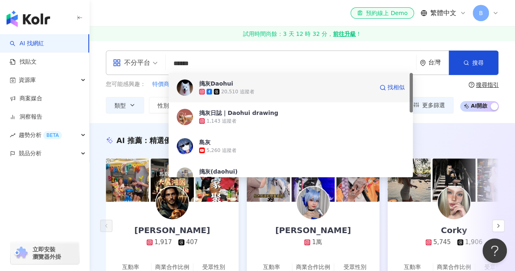
click at [287, 100] on div "搗灰Daohui 20,510 追蹤者 找相似" at bounding box center [291, 87] width 244 height 29
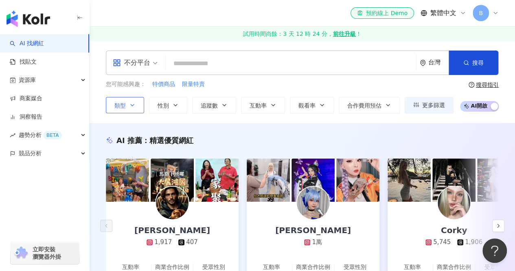
click at [142, 103] on button "類型" at bounding box center [125, 105] width 38 height 16
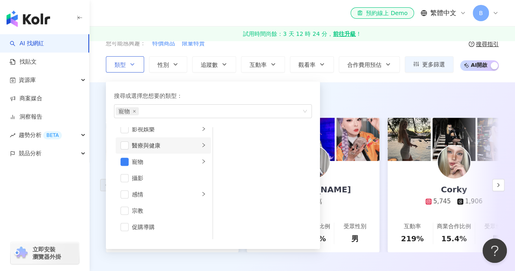
scroll to position [204, 0]
click at [172, 163] on div "寵物" at bounding box center [166, 161] width 68 height 9
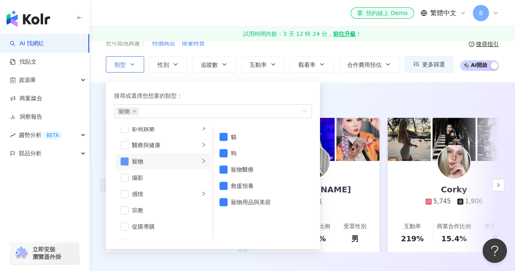
click at [127, 161] on span "button" at bounding box center [125, 161] width 8 height 8
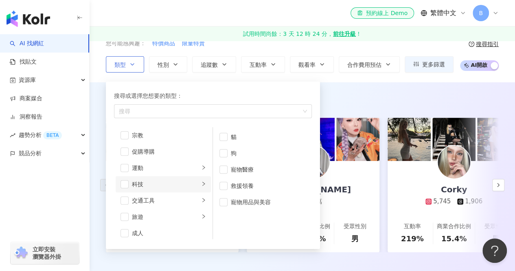
scroll to position [282, 0]
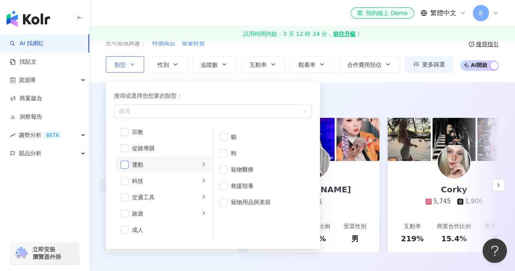
drag, startPoint x: 122, startPoint y: 161, endPoint x: 129, endPoint y: 163, distance: 7.0
click at [123, 161] on span "button" at bounding box center [125, 164] width 8 height 8
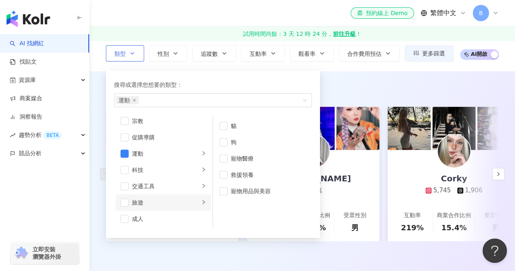
scroll to position [81, 0]
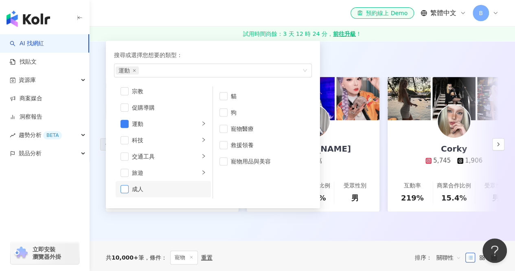
click at [128, 188] on span "button" at bounding box center [125, 189] width 8 height 8
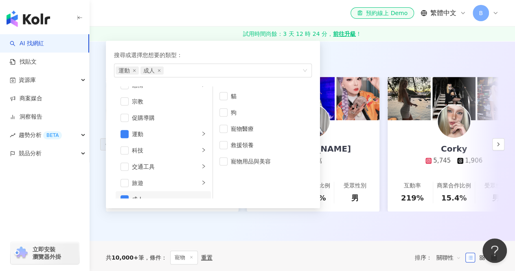
scroll to position [282, 0]
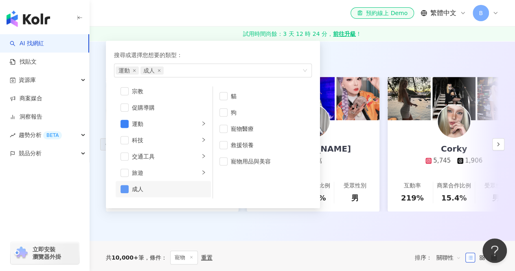
click at [126, 189] on span "button" at bounding box center [125, 189] width 8 height 8
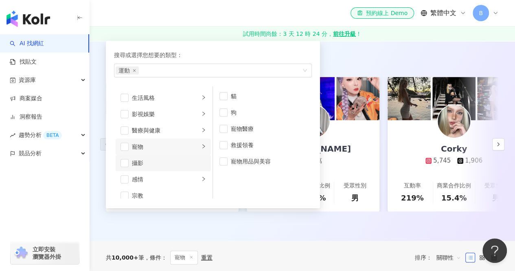
scroll to position [160, 0]
click at [121, 110] on li "生活風格" at bounding box center [163, 115] width 95 height 16
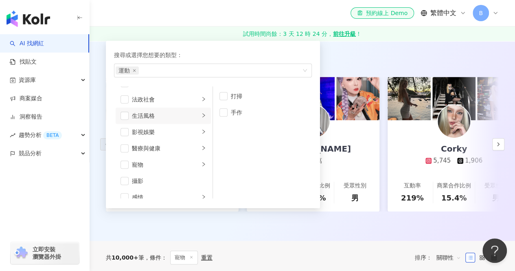
click at [128, 112] on span "button" at bounding box center [125, 116] width 8 height 8
click at [124, 112] on span "button" at bounding box center [125, 116] width 8 height 8
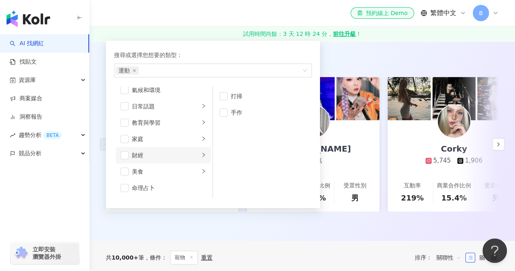
scroll to position [37, 0]
click at [129, 90] on li "氣候和環境" at bounding box center [163, 91] width 95 height 16
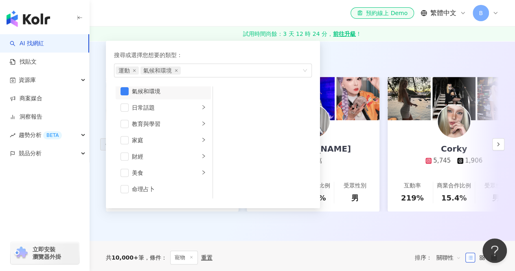
scroll to position [34, 0]
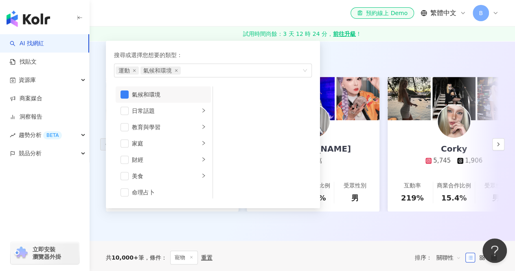
click at [183, 95] on div "氣候和環境" at bounding box center [169, 94] width 74 height 9
click at [124, 109] on span "button" at bounding box center [125, 111] width 8 height 8
drag, startPoint x: 147, startPoint y: 101, endPoint x: 143, endPoint y: 110, distance: 9.5
click at [148, 103] on li "日常話題" at bounding box center [163, 111] width 95 height 16
click at [129, 111] on li "日常話題" at bounding box center [163, 111] width 95 height 16
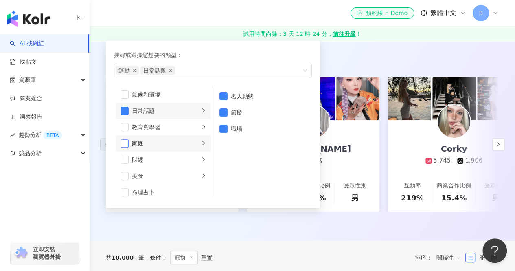
click at [128, 144] on span "button" at bounding box center [125, 143] width 8 height 8
click at [161, 140] on div "家庭" at bounding box center [166, 143] width 68 height 9
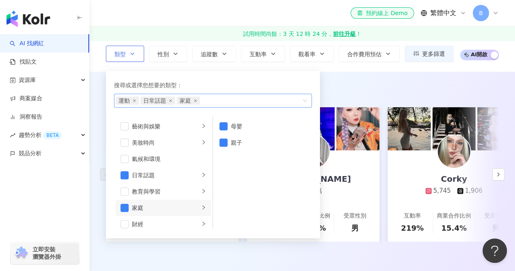
scroll to position [41, 0]
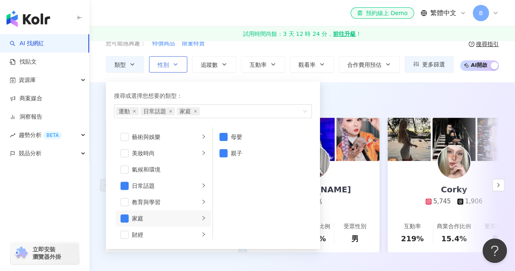
click at [173, 65] on icon "button" at bounding box center [175, 64] width 7 height 7
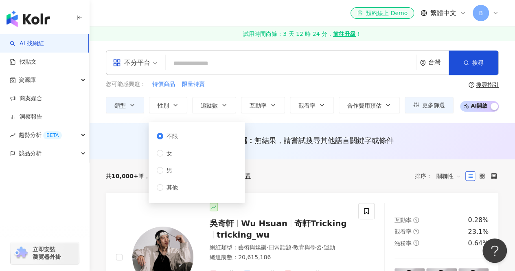
click at [178, 135] on span "不限" at bounding box center [172, 136] width 18 height 9
click at [219, 105] on button "追蹤數" at bounding box center [214, 105] width 44 height 16
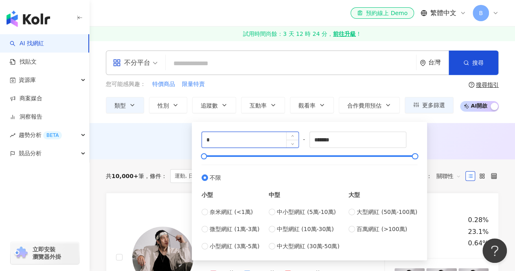
click at [241, 138] on input "*" at bounding box center [250, 139] width 96 height 15
type input "*****"
drag, startPoint x: 364, startPoint y: 140, endPoint x: 270, endPoint y: 143, distance: 93.7
click at [270, 143] on div "***** - ******* 不限 小型 奈米網紅 (<1萬) 微型網紅 (1萬-3萬) 小型網紅 (3萬-5萬) 中型 中小型網紅 (5萬-10萬) 中型…" at bounding box center [310, 191] width 216 height 119
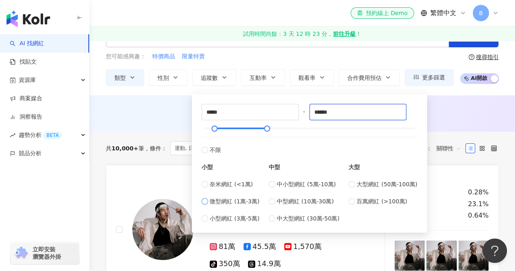
scroll to position [41, 0]
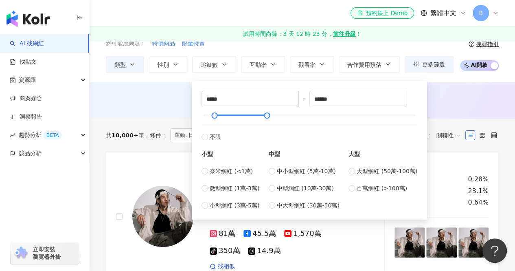
type input "*****"
type input "******"
drag, startPoint x: 243, startPoint y: 93, endPoint x: 158, endPoint y: 95, distance: 85.9
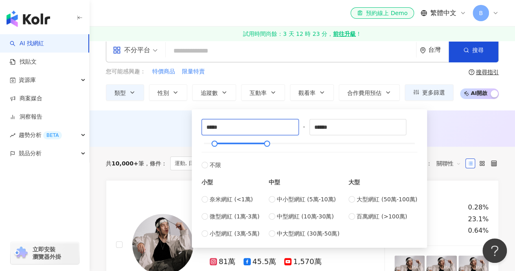
scroll to position [0, 0]
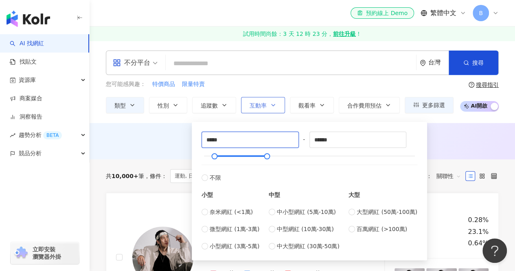
type input "*****"
drag, startPoint x: 267, startPoint y: 103, endPoint x: 266, endPoint y: 109, distance: 5.8
click at [267, 103] on button "互動率" at bounding box center [263, 105] width 44 height 16
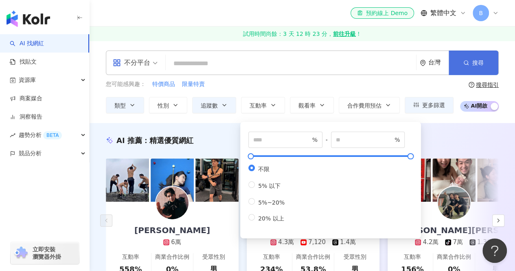
click at [489, 69] on button "搜尋" at bounding box center [474, 62] width 50 height 24
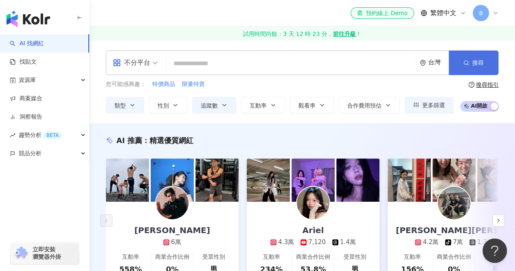
click at [473, 55] on button "搜尋" at bounding box center [474, 62] width 50 height 24
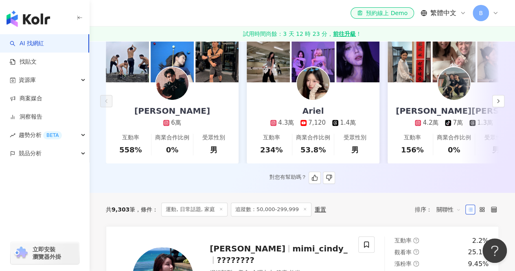
scroll to position [41, 0]
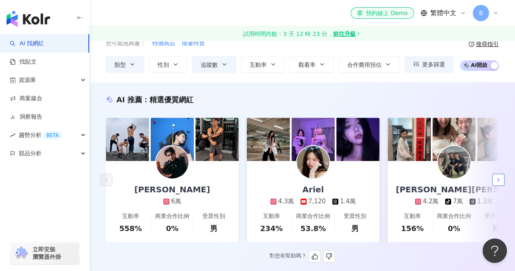
click at [502, 177] on button "button" at bounding box center [498, 179] width 12 height 12
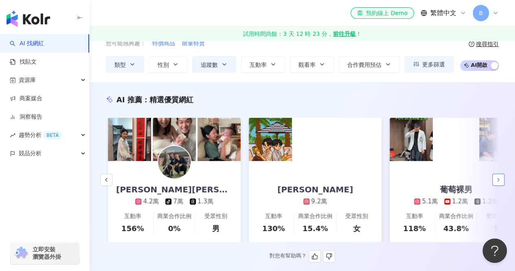
scroll to position [0, 282]
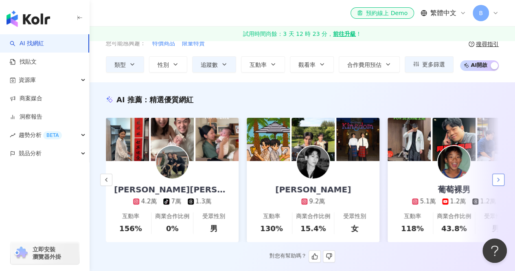
click at [501, 178] on button "button" at bounding box center [498, 179] width 12 height 12
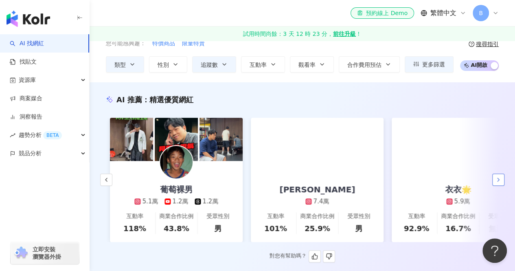
scroll to position [0, 564]
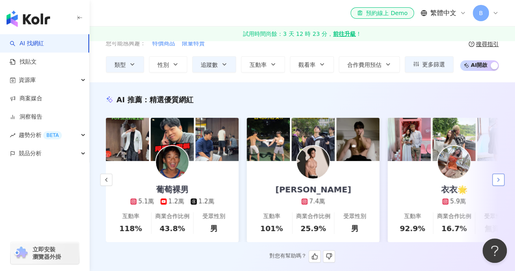
click at [499, 179] on icon "button" at bounding box center [498, 179] width 7 height 7
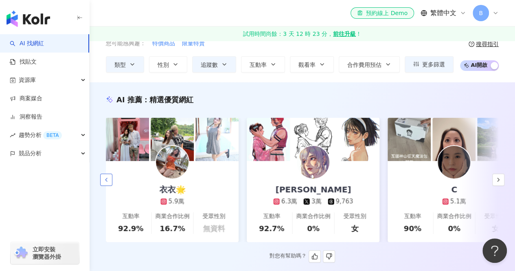
click at [110, 186] on button "button" at bounding box center [106, 179] width 12 height 12
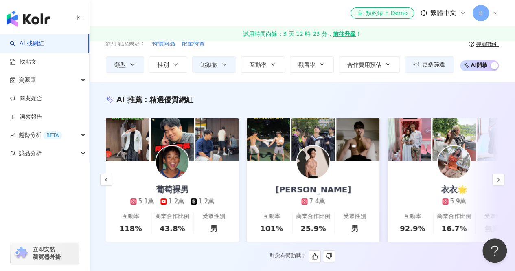
click at [261, 161] on link "陳昱嘉 7.4萬 互動率 101% 商業合作比例 25.9% 受眾性別 男" at bounding box center [313, 201] width 133 height 81
click at [502, 186] on button "button" at bounding box center [498, 179] width 12 height 12
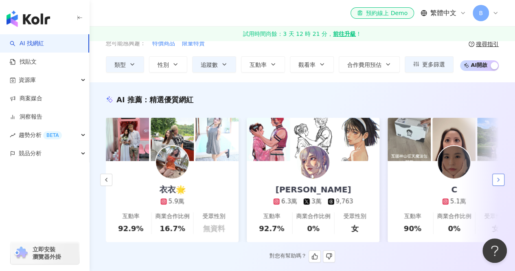
click at [502, 186] on button "button" at bounding box center [498, 179] width 12 height 12
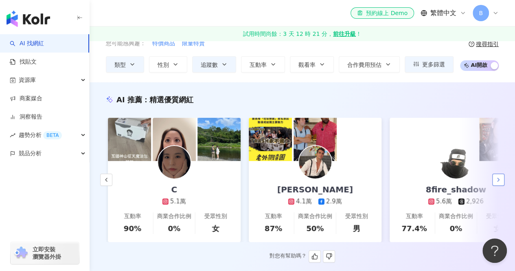
scroll to position [0, 1127]
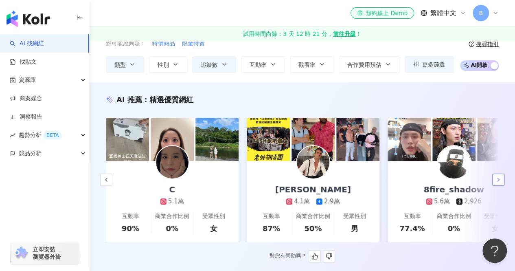
click at [502, 186] on button "button" at bounding box center [498, 179] width 12 height 12
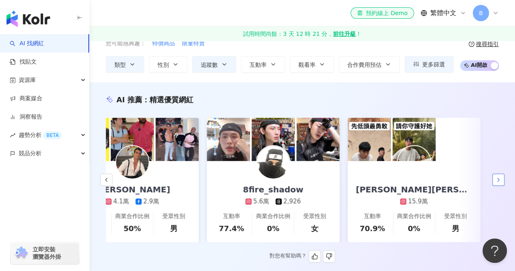
scroll to position [0, 1314]
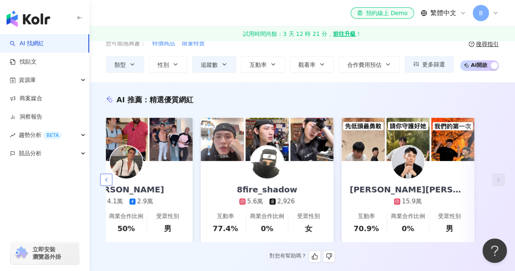
click at [108, 176] on button "button" at bounding box center [106, 179] width 12 height 12
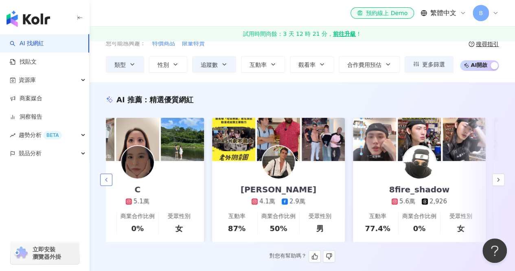
click at [108, 176] on button "button" at bounding box center [106, 179] width 12 height 12
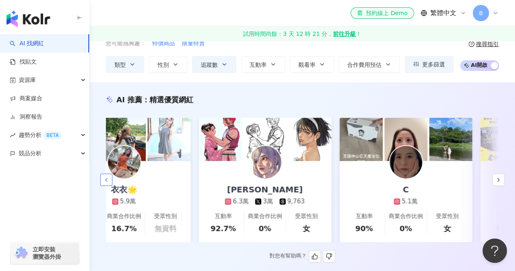
click at [108, 176] on button "button" at bounding box center [106, 179] width 12 height 12
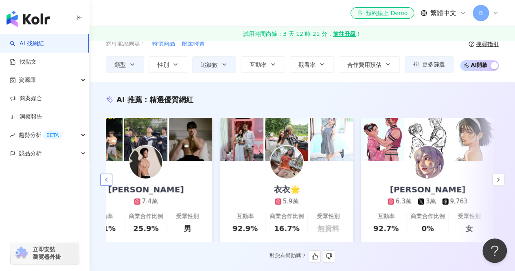
click at [108, 176] on button "button" at bounding box center [106, 179] width 12 height 12
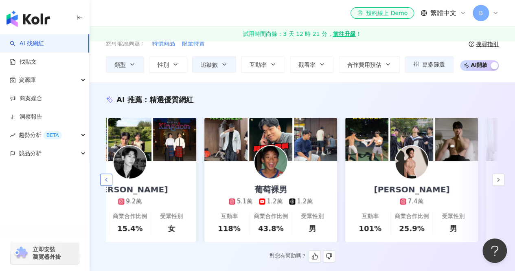
click at [108, 176] on button "button" at bounding box center [106, 179] width 12 height 12
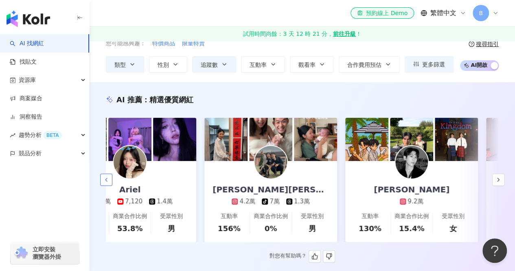
click at [108, 176] on button "button" at bounding box center [106, 179] width 12 height 12
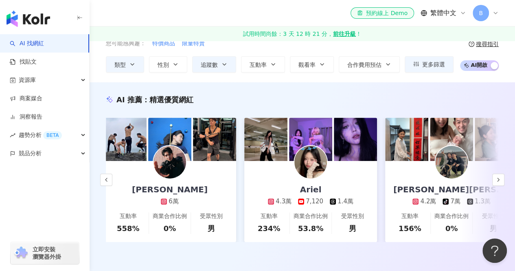
scroll to position [0, 0]
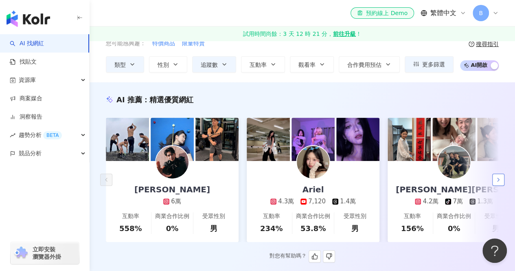
click at [499, 183] on icon "button" at bounding box center [498, 179] width 7 height 7
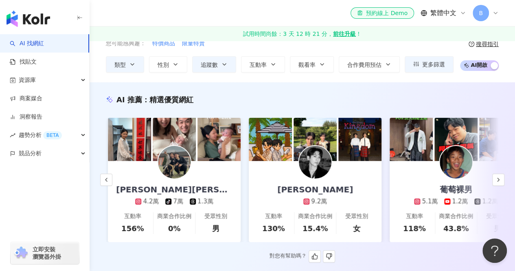
scroll to position [0, 282]
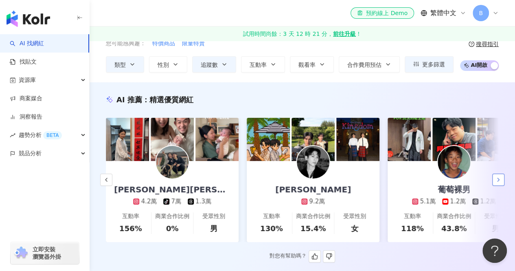
click at [501, 183] on icon "button" at bounding box center [498, 179] width 7 height 7
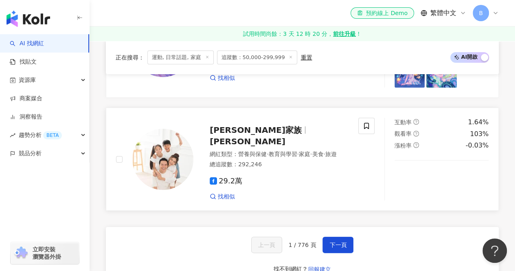
scroll to position [1507, 0]
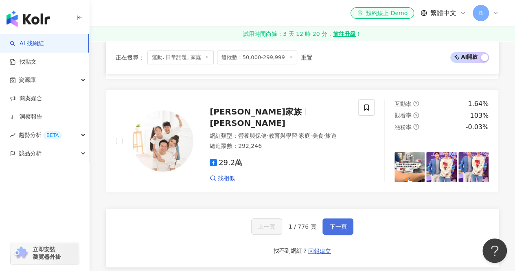
click at [330, 223] on span "下一頁" at bounding box center [337, 226] width 17 height 7
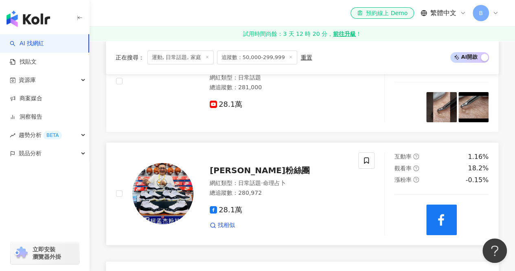
scroll to position [1466, 0]
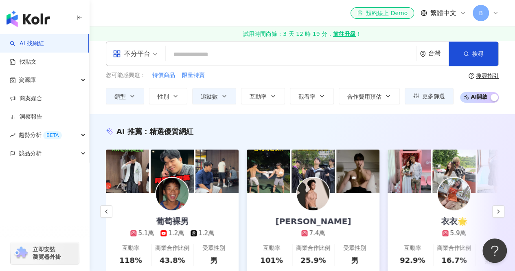
scroll to position [0, 0]
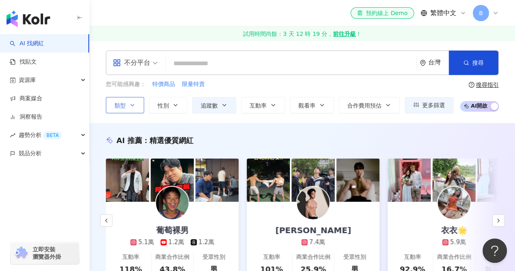
click at [129, 106] on icon "button" at bounding box center [132, 105] width 7 height 7
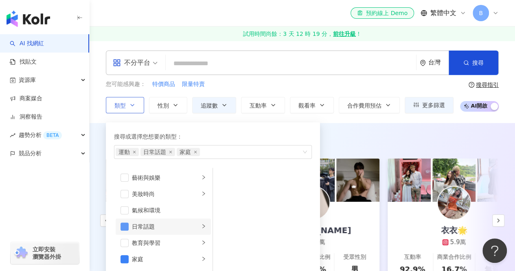
click at [127, 224] on span "button" at bounding box center [125, 226] width 8 height 8
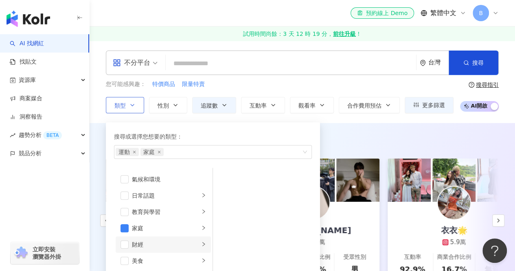
scroll to position [41, 0]
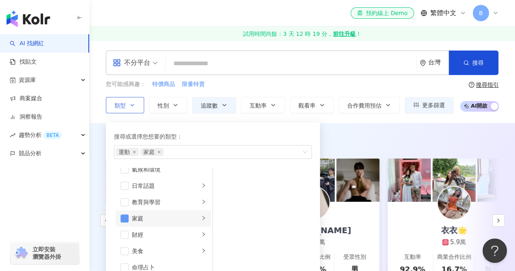
click at [125, 220] on span "button" at bounding box center [125, 218] width 8 height 8
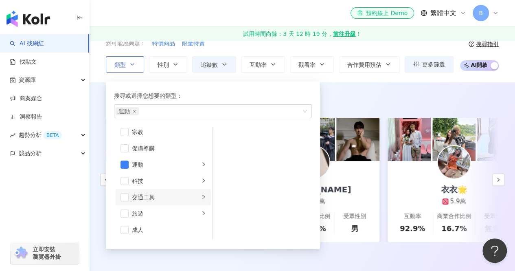
click at [125, 200] on li "交通工具" at bounding box center [163, 197] width 95 height 16
click at [221, 137] on span "button" at bounding box center [223, 137] width 8 height 8
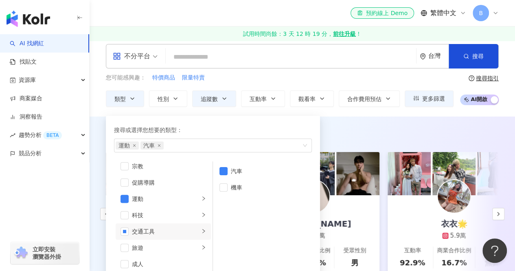
scroll to position [0, 0]
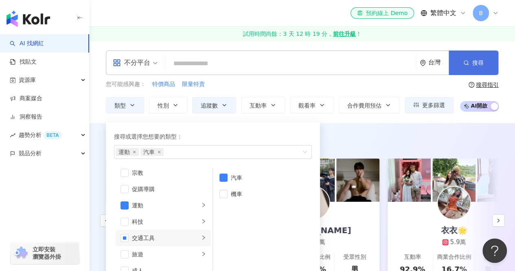
click at [471, 66] on button "搜尋" at bounding box center [474, 62] width 50 height 24
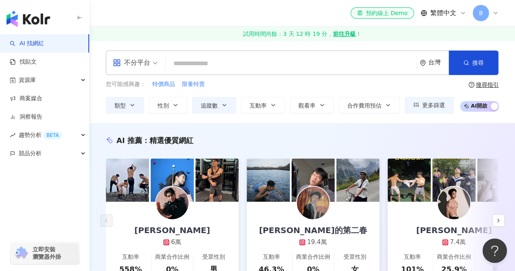
click at [206, 221] on link "楊峻毅 6萬 互動率 558% 商業合作比例 0% 受眾性別 男" at bounding box center [172, 242] width 133 height 81
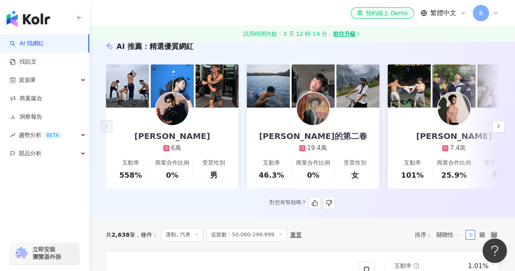
scroll to position [81, 0]
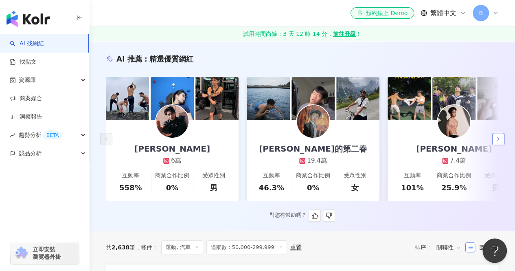
click at [494, 136] on button "button" at bounding box center [498, 139] width 12 height 12
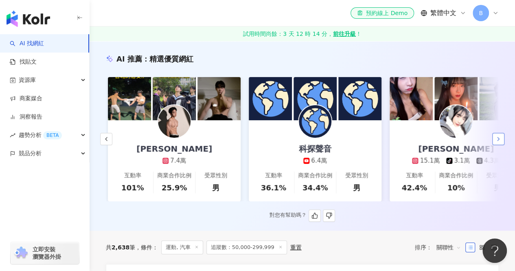
scroll to position [0, 282]
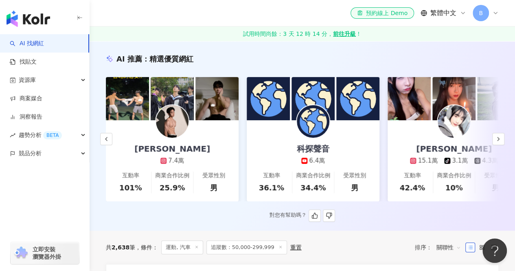
click at [193, 136] on link "陳昱嘉 7.4萬 互動率 101% 商業合作比例 25.9% 受眾性別 男" at bounding box center [172, 160] width 133 height 81
click at [502, 138] on button "button" at bounding box center [498, 139] width 12 height 12
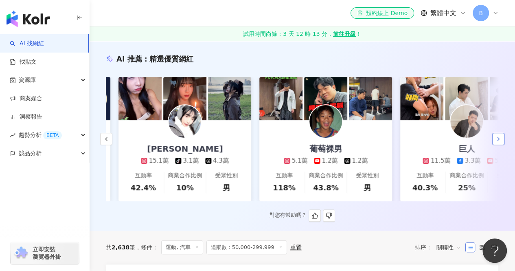
scroll to position [0, 564]
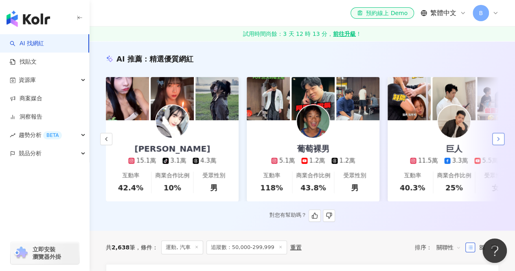
click at [496, 141] on icon "button" at bounding box center [498, 139] width 7 height 7
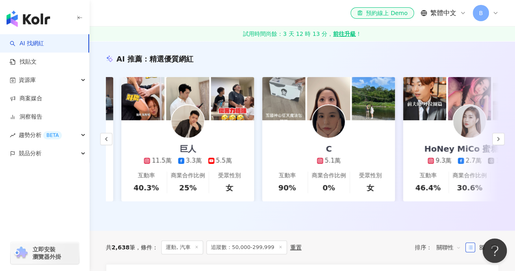
scroll to position [0, 845]
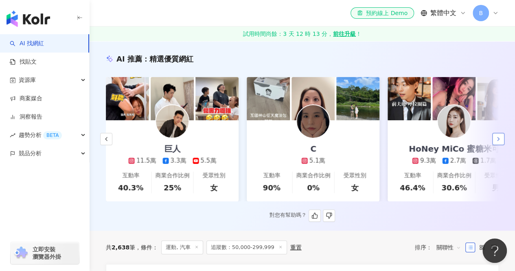
click at [500, 138] on icon "button" at bounding box center [498, 139] width 7 height 7
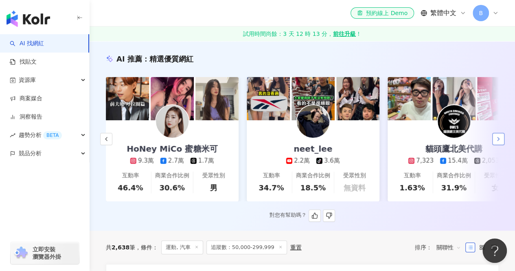
click at [501, 137] on button "button" at bounding box center [498, 139] width 12 height 12
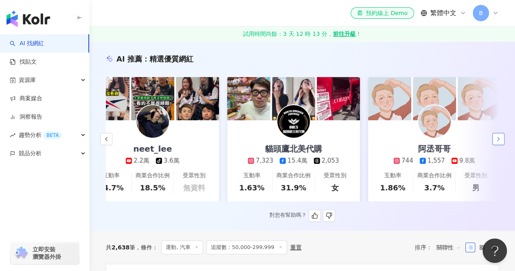
scroll to position [0, 1314]
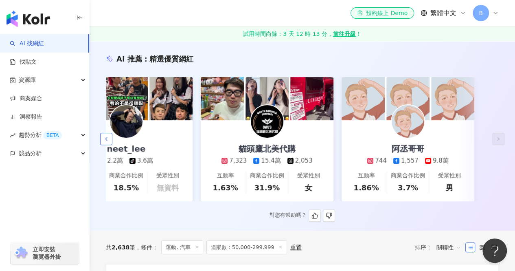
click at [107, 141] on icon "button" at bounding box center [106, 139] width 7 height 7
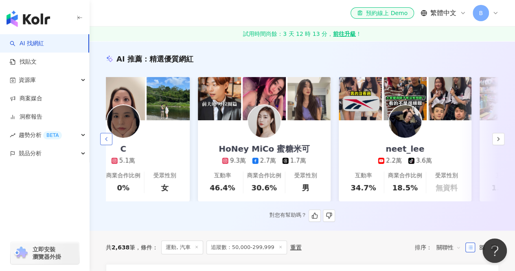
scroll to position [0, 1032]
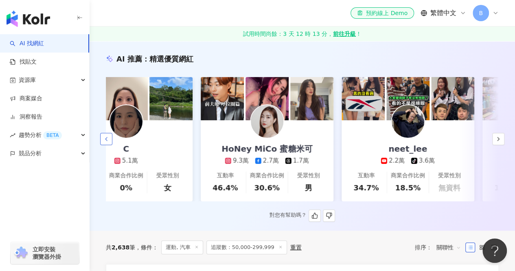
click at [107, 141] on icon "button" at bounding box center [106, 139] width 7 height 7
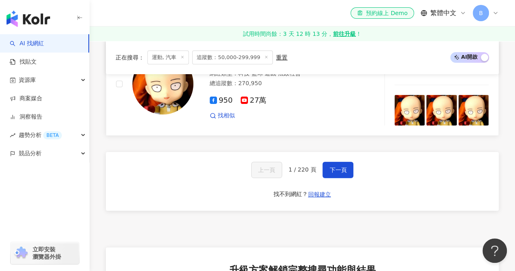
scroll to position [1507, 0]
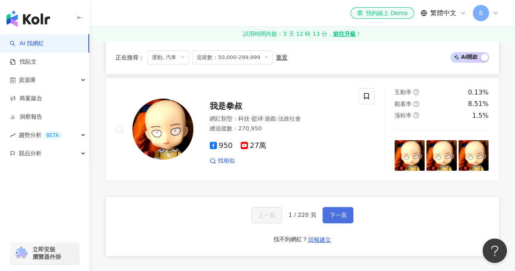
click at [340, 216] on span "下一頁" at bounding box center [337, 215] width 17 height 7
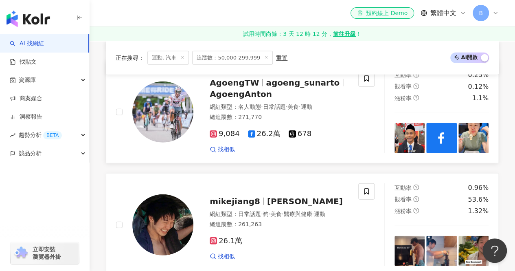
scroll to position [1090, 0]
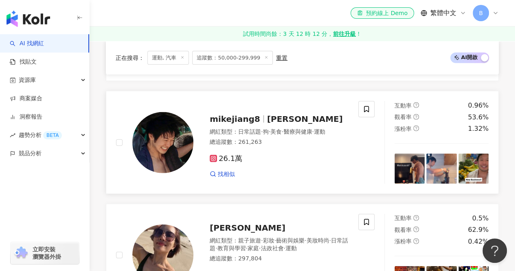
click at [253, 114] on span "mikejiang8" at bounding box center [235, 119] width 50 height 10
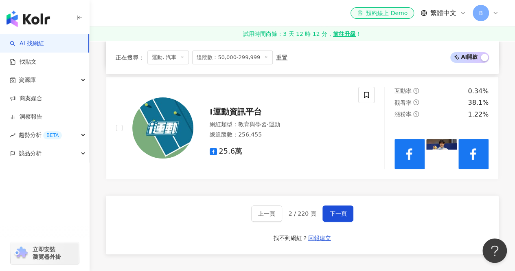
scroll to position [1538, 0]
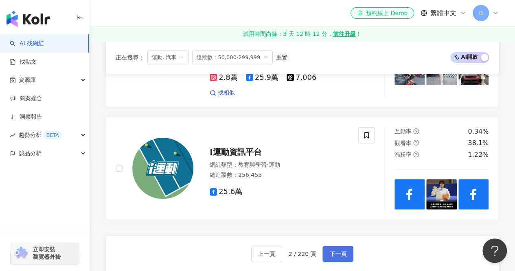
click at [334, 246] on button "下一頁" at bounding box center [337, 254] width 31 height 16
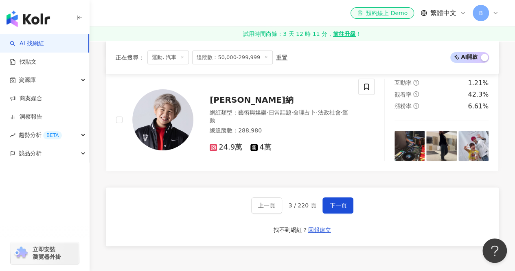
scroll to position [1579, 0]
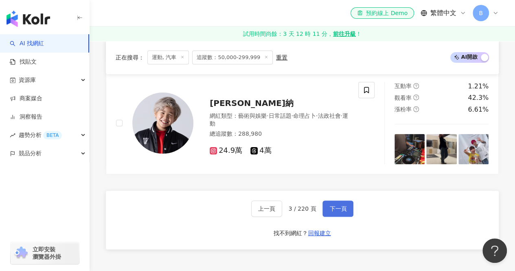
click at [329, 205] on span "下一頁" at bounding box center [337, 208] width 17 height 7
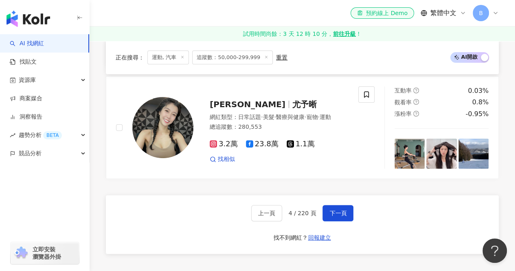
scroll to position [1622, 0]
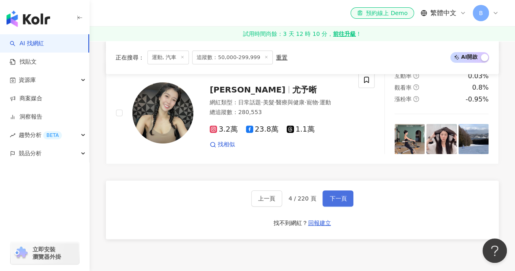
click at [331, 195] on span "下一頁" at bounding box center [337, 198] width 17 height 7
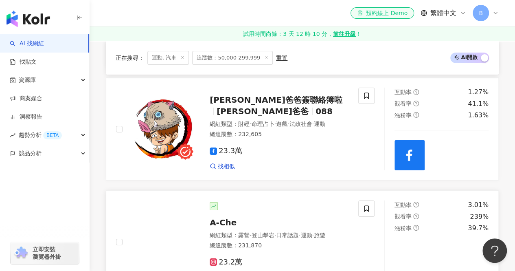
scroll to position [1410, 0]
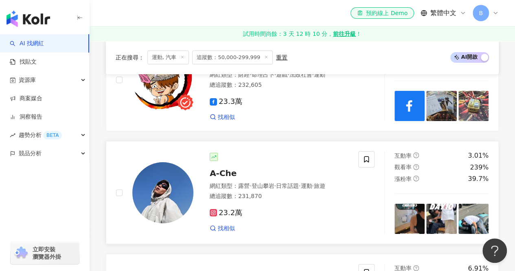
click at [261, 182] on span "登山攀岩" at bounding box center [262, 185] width 23 height 7
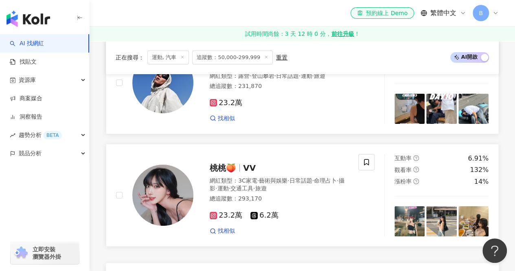
scroll to position [1532, 0]
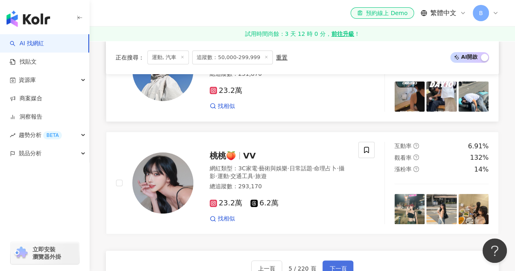
click at [339, 264] on span "下一頁" at bounding box center [337, 268] width 17 height 7
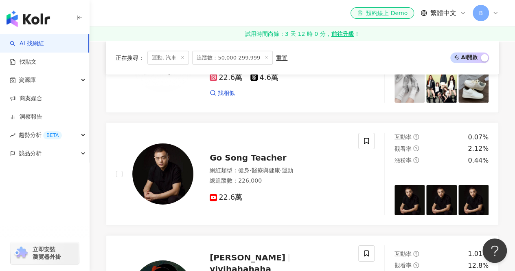
scroll to position [1474, 0]
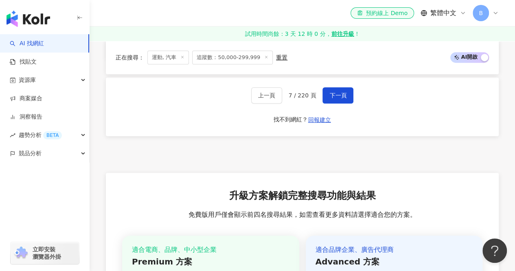
scroll to position [1570, 0]
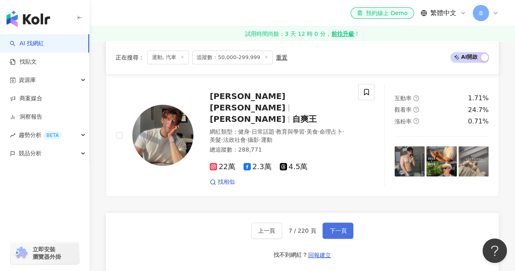
click at [338, 227] on span "下一頁" at bounding box center [337, 230] width 17 height 7
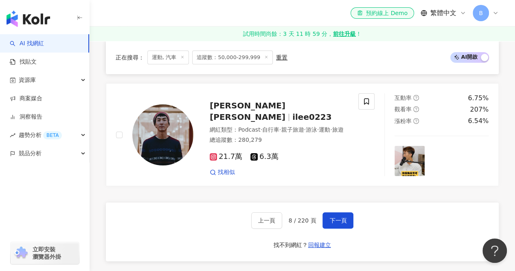
scroll to position [1547, 0]
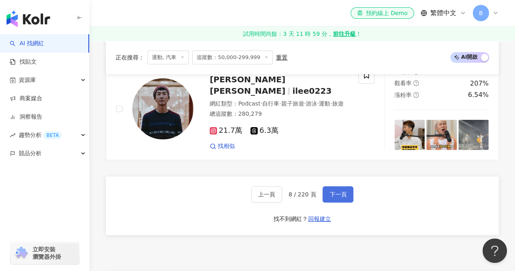
click at [341, 195] on button "下一頁" at bounding box center [337, 194] width 31 height 16
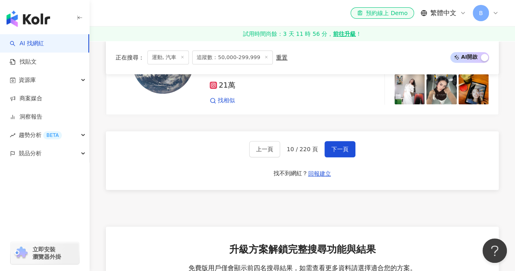
scroll to position [1618, 0]
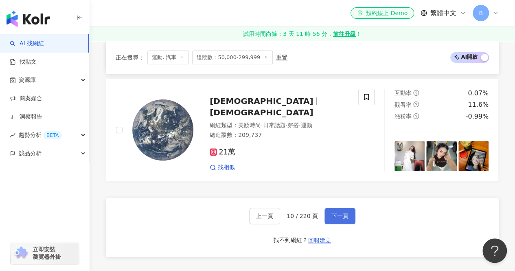
click at [329, 208] on button "下一頁" at bounding box center [340, 216] width 31 height 16
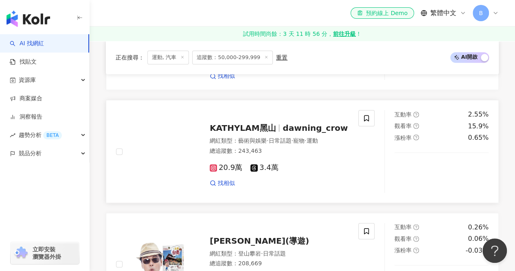
scroll to position [389, 0]
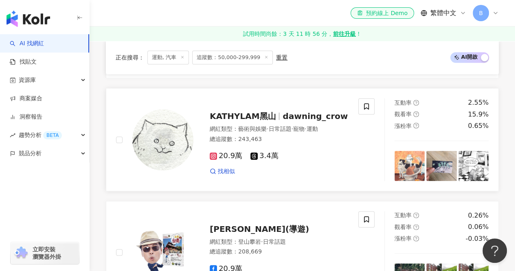
click at [320, 151] on div "20.9萬 3.4萬" at bounding box center [279, 155] width 139 height 9
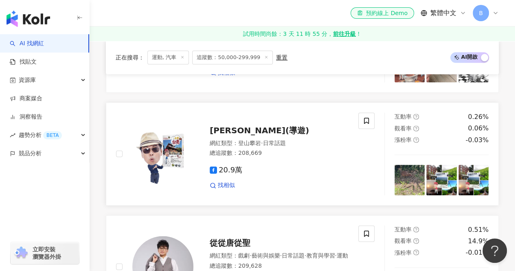
scroll to position [471, 0]
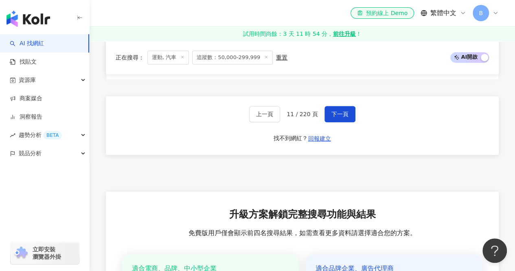
scroll to position [1652, 0]
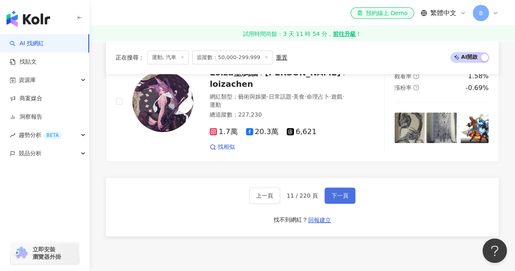
click at [326, 187] on button "下一頁" at bounding box center [340, 195] width 31 height 16
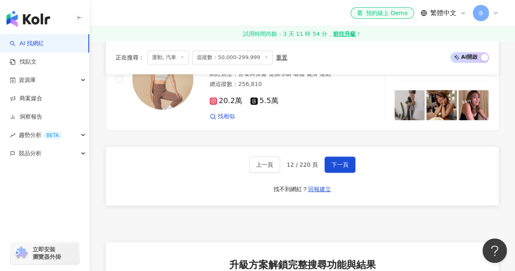
scroll to position [1700, 0]
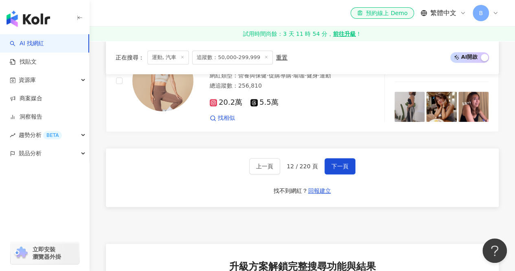
click at [330, 148] on div "上一頁 12 / 220 頁 下一頁 找不到網紅？ 回報建立" at bounding box center [302, 177] width 393 height 59
click at [334, 163] on span "下一頁" at bounding box center [339, 166] width 17 height 7
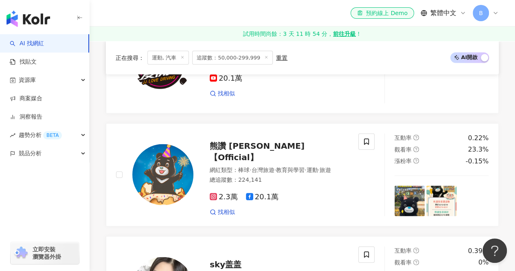
scroll to position [1619, 0]
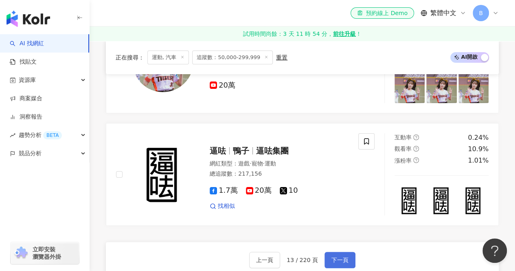
click at [336, 257] on span "下一頁" at bounding box center [339, 260] width 17 height 7
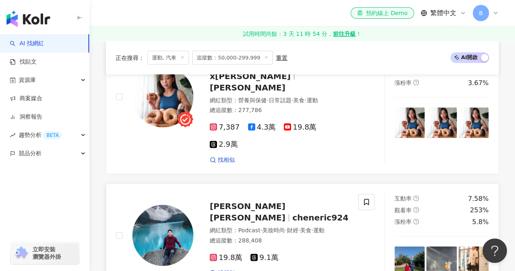
scroll to position [829, 0]
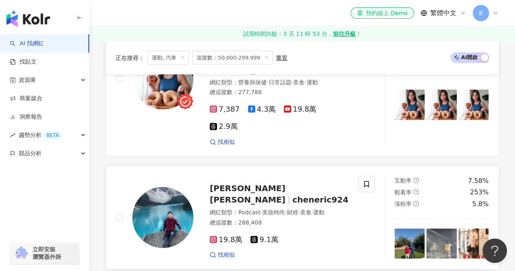
click at [292, 195] on span "cheneric924" at bounding box center [320, 200] width 56 height 10
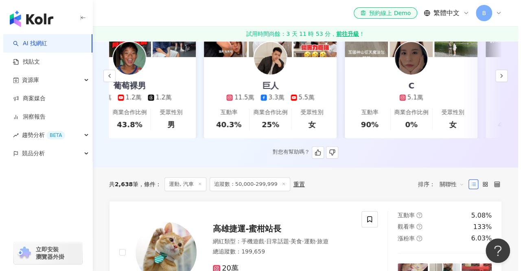
scroll to position [0, 0]
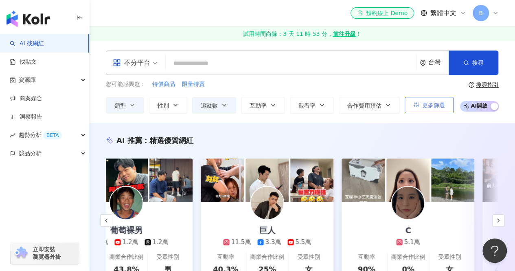
click at [440, 97] on button "更多篩選" at bounding box center [429, 105] width 49 height 16
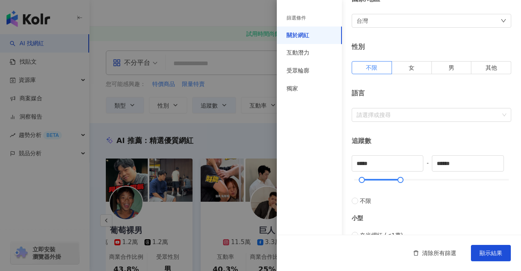
scroll to position [81, 0]
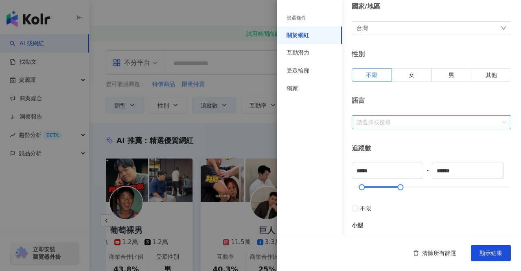
click at [440, 122] on div at bounding box center [427, 122] width 148 height 6
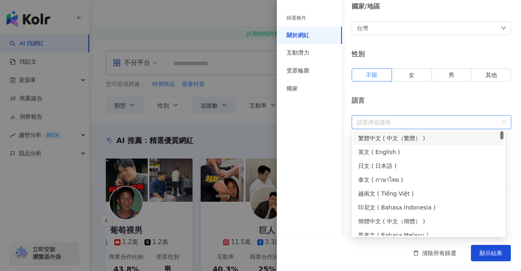
click at [413, 136] on div "繁體中文 ( 中文（繁體） )" at bounding box center [428, 138] width 140 height 9
click at [434, 101] on div "語言" at bounding box center [432, 100] width 160 height 9
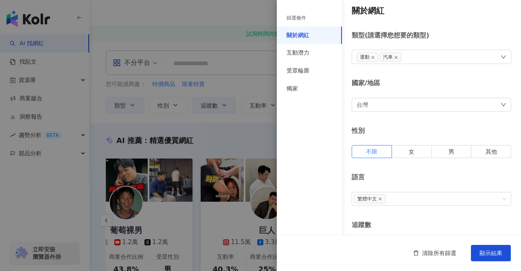
scroll to position [0, 0]
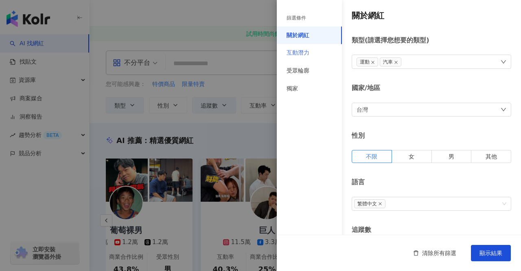
click at [322, 51] on div "互動潛力" at bounding box center [309, 53] width 65 height 18
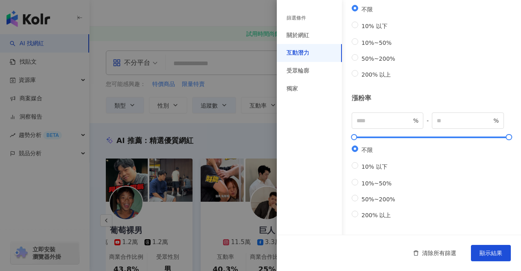
scroll to position [112, 0]
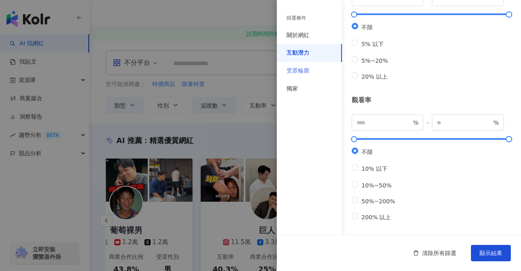
click at [292, 65] on div "受眾輪廓" at bounding box center [309, 71] width 65 height 18
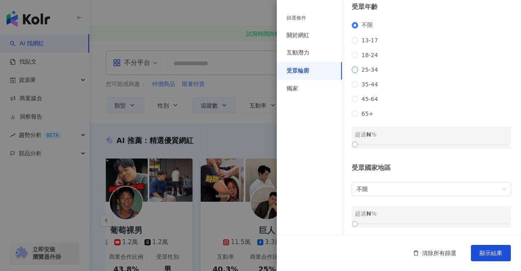
click at [366, 73] on span "25-34" at bounding box center [369, 69] width 23 height 7
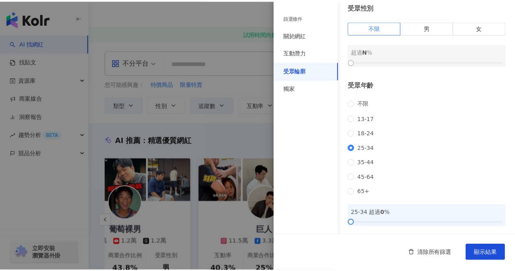
scroll to position [0, 0]
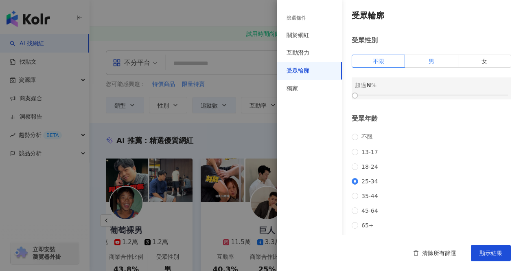
click at [446, 66] on label "男" at bounding box center [431, 61] width 53 height 13
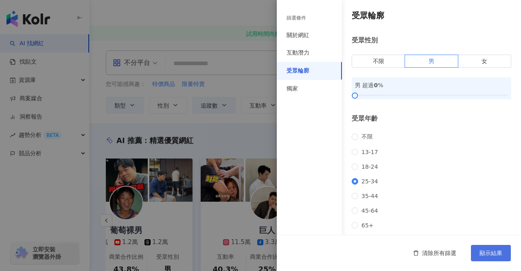
click at [495, 253] on span "顯示結果" at bounding box center [491, 253] width 23 height 7
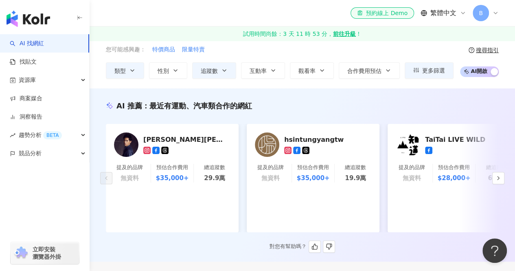
scroll to position [81, 0]
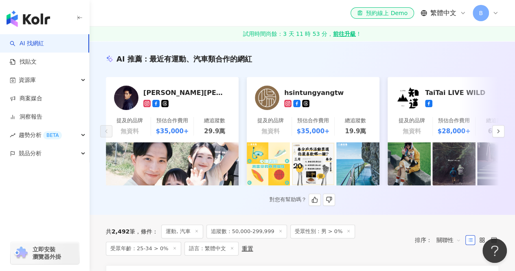
click at [178, 92] on div "[PERSON_NAME][PERSON_NAME]" at bounding box center [183, 92] width 81 height 8
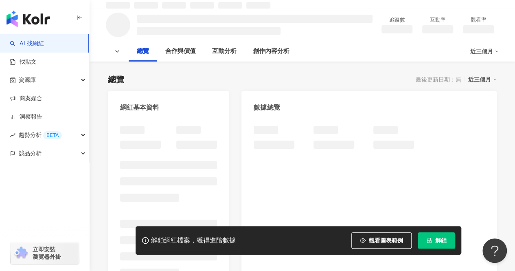
scroll to position [81, 0]
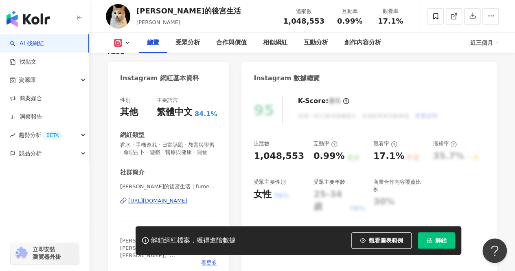
scroll to position [122, 0]
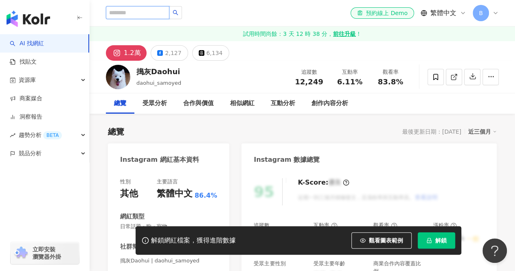
click at [163, 10] on input "search" at bounding box center [138, 12] width 64 height 13
type input "**"
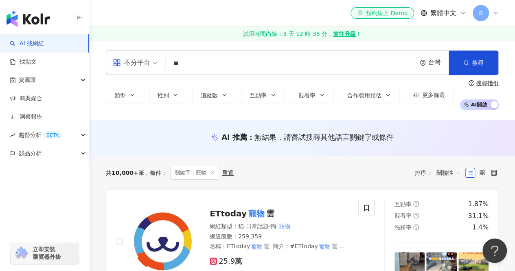
drag, startPoint x: 213, startPoint y: 68, endPoint x: 147, endPoint y: 68, distance: 65.6
click at [147, 68] on div "不分平台 寵物 ** 台灣 搜尋" at bounding box center [302, 62] width 393 height 24
type input "******"
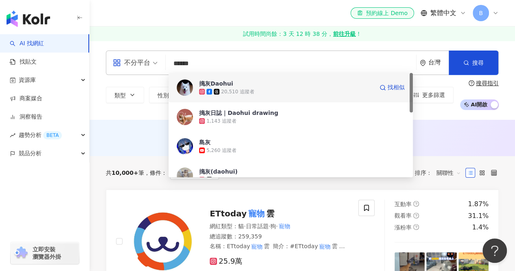
click at [261, 90] on div "20,510 追蹤者" at bounding box center [286, 92] width 174 height 8
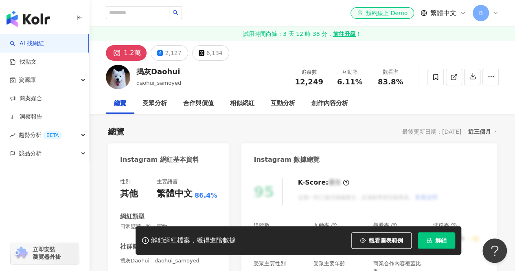
click at [129, 52] on div "1.2萬" at bounding box center [132, 52] width 17 height 11
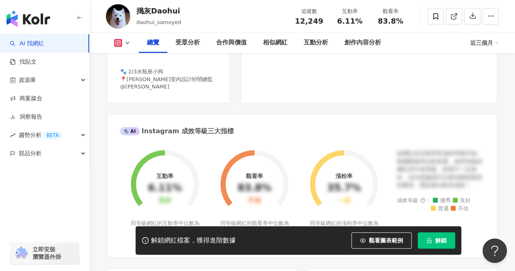
scroll to position [285, 0]
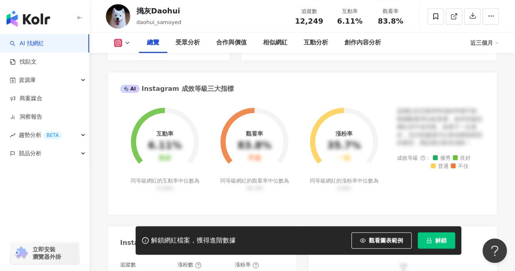
click at [129, 42] on icon at bounding box center [127, 42] width 7 height 7
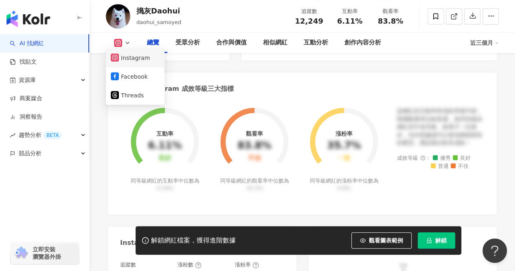
click at [118, 60] on icon at bounding box center [115, 57] width 8 height 8
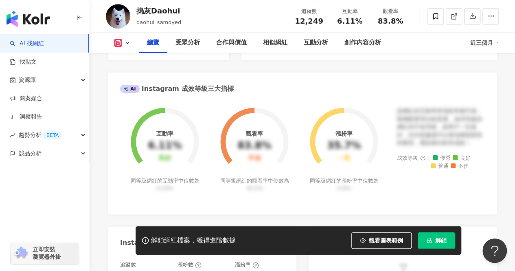
click at [125, 45] on icon at bounding box center [127, 42] width 7 height 7
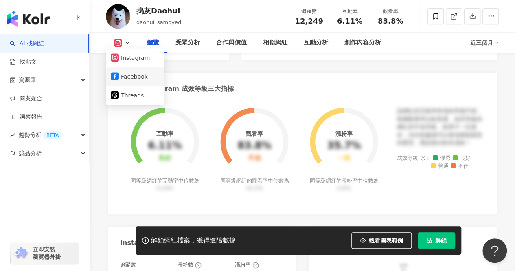
click at [154, 81] on button "Facebook" at bounding box center [135, 76] width 49 height 11
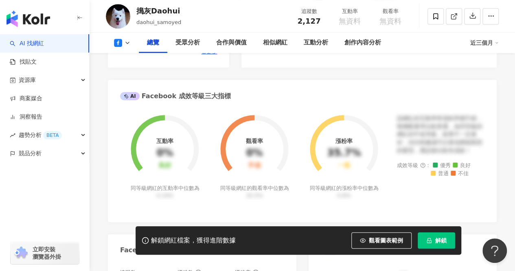
click at [129, 38] on div "總覽 受眾分析 合作與價值 相似網紅 互動分析 創作內容分析 近三個月" at bounding box center [302, 43] width 393 height 20
click at [123, 41] on button at bounding box center [122, 43] width 33 height 8
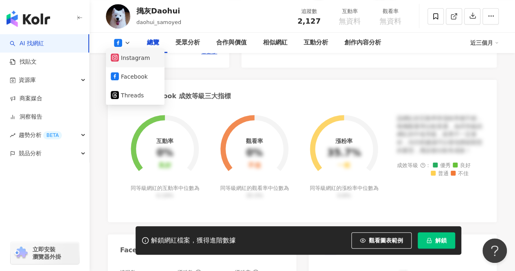
click at [126, 57] on button "Instagram" at bounding box center [135, 57] width 49 height 11
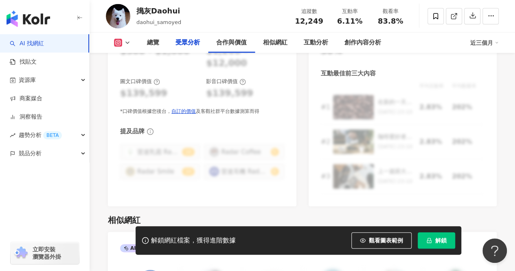
scroll to position [896, 0]
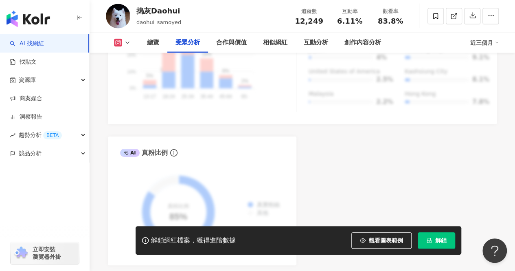
click at [378, 193] on div "AI Instagram 受眾樣貌分析 受眾主要性別 女性 76% 受眾主要年齡 25-34 歲 76% 受眾年齡及性別分布 男性 女性 50% 50% 40…" at bounding box center [302, 85] width 389 height 360
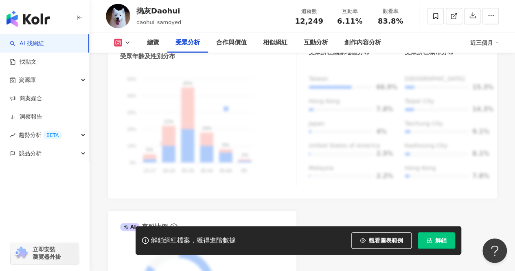
scroll to position [936, 0]
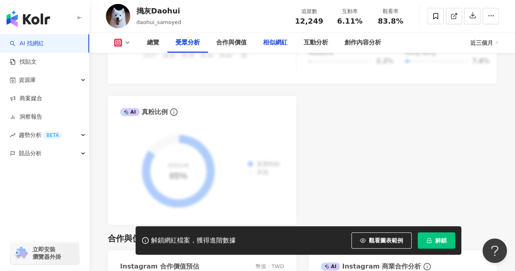
click at [262, 39] on div "相似網紅" at bounding box center [275, 43] width 41 height 20
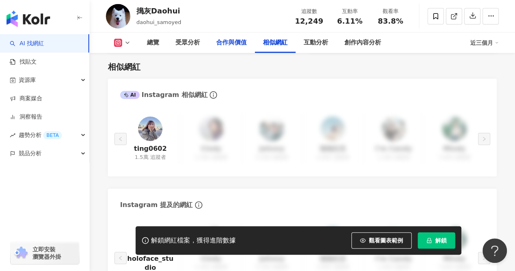
click at [238, 44] on div "合作與價值" at bounding box center [231, 43] width 31 height 10
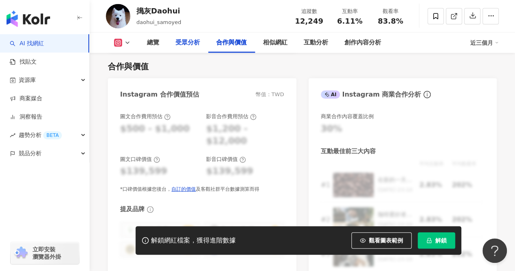
click at [189, 44] on div "受眾分析" at bounding box center [187, 43] width 24 height 10
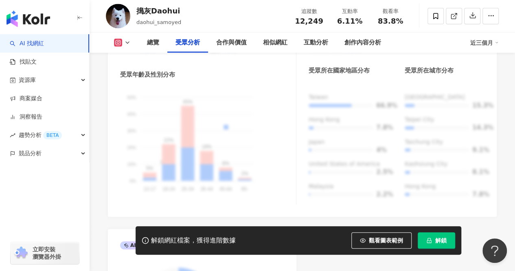
scroll to position [804, 0]
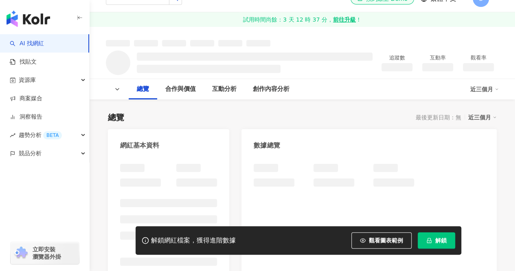
scroll to position [163, 0]
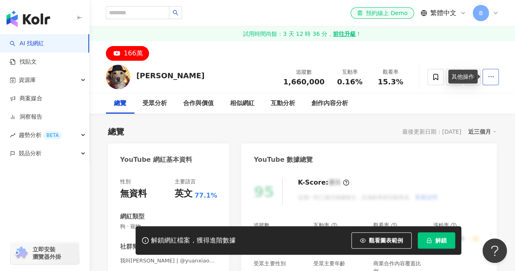
click at [491, 70] on button "button" at bounding box center [490, 77] width 16 height 16
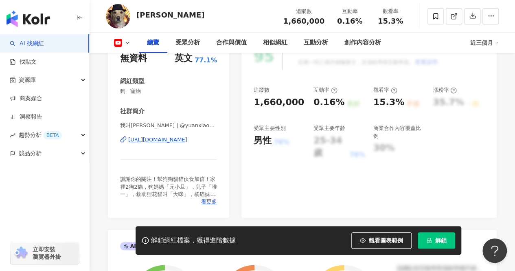
scroll to position [163, 0]
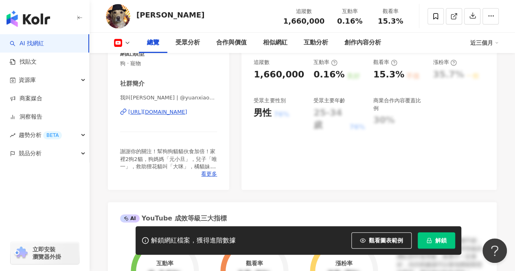
click at [205, 178] on div "性別 無資料 主要語言 英文 77.1% 網紅類型 狗 · 寵物 社群簡介 我叫元小旦 | @yuanxiaodan-1 | UCWb8DSi4ygNb6TO…" at bounding box center [168, 98] width 121 height 183
click at [206, 172] on span "看更多" at bounding box center [209, 173] width 16 height 7
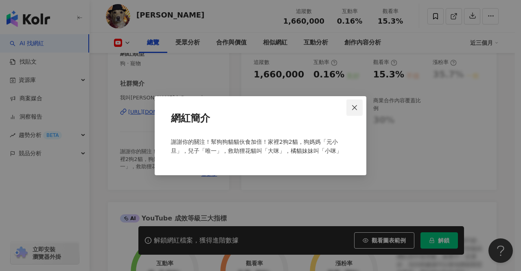
click at [354, 107] on icon "close" at bounding box center [354, 107] width 5 height 5
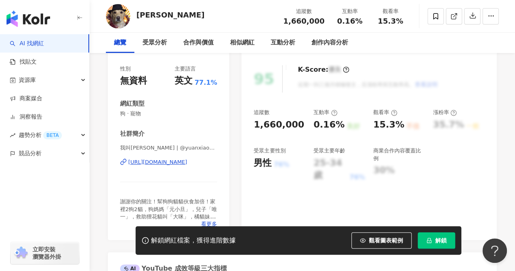
scroll to position [0, 0]
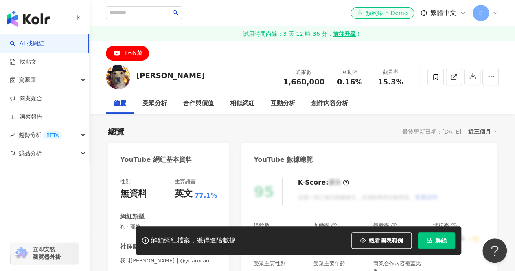
scroll to position [163, 0]
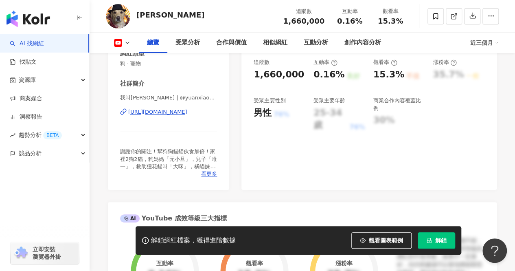
click at [120, 41] on rect at bounding box center [118, 42] width 7 height 5
click at [119, 42] on rect at bounding box center [118, 42] width 7 height 5
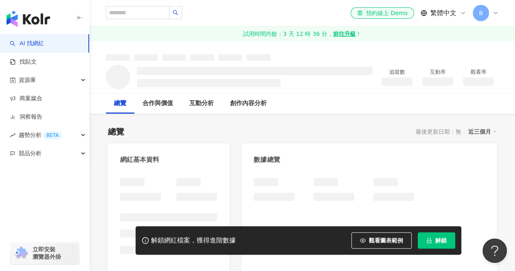
click at [150, 5] on div "el-icon-cs 預約線上 Demo 繁體中文 B" at bounding box center [302, 13] width 393 height 26
click at [149, 13] on input "search" at bounding box center [138, 12] width 64 height 13
type input "*"
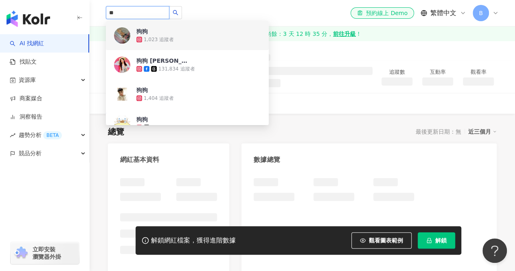
type input "*"
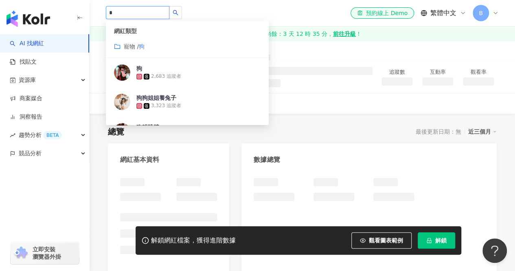
click at [152, 52] on div "網紅類型 寵物 / 狗" at bounding box center [187, 39] width 163 height 37
click at [135, 45] on span "寵物 /" at bounding box center [131, 46] width 15 height 7
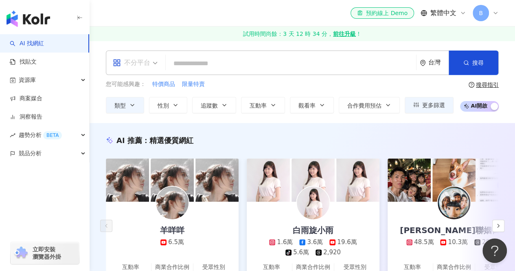
click at [149, 60] on div "不分平台" at bounding box center [131, 62] width 37 height 13
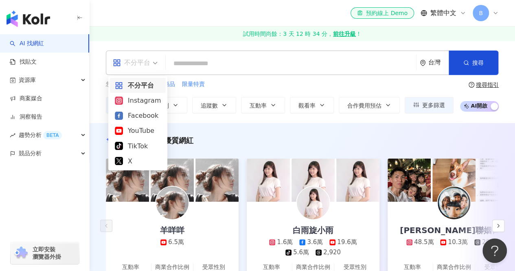
click at [144, 70] on span at bounding box center [135, 63] width 45 height 24
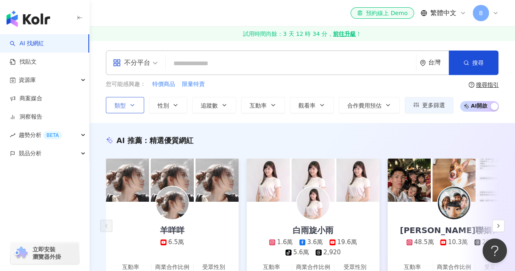
click at [128, 101] on button "類型" at bounding box center [125, 105] width 38 height 16
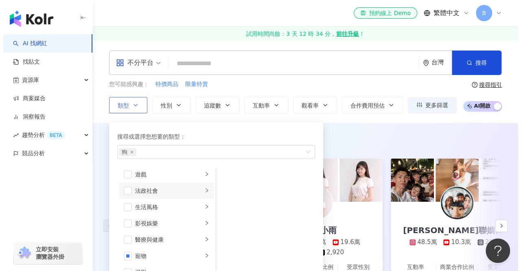
scroll to position [163, 0]
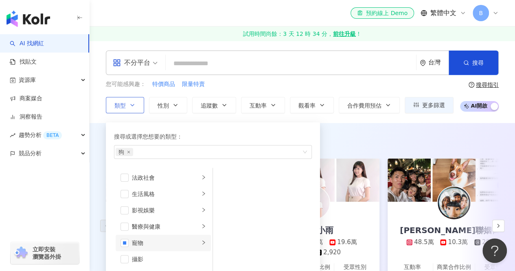
click at [144, 242] on div "寵物" at bounding box center [166, 242] width 68 height 9
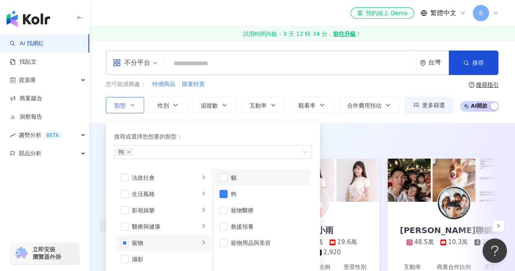
click at [233, 177] on div "貓" at bounding box center [268, 177] width 75 height 9
click at [228, 214] on li "寵物醫療" at bounding box center [263, 210] width 96 height 16
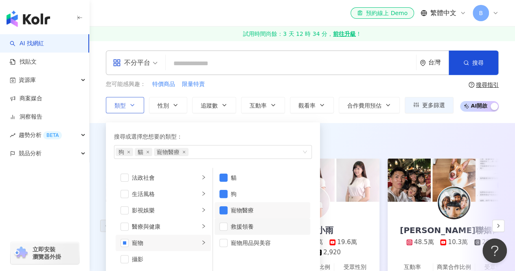
click at [235, 232] on li "救援領養" at bounding box center [263, 226] width 96 height 16
click at [235, 238] on div "寵物用品與美容" at bounding box center [268, 242] width 75 height 9
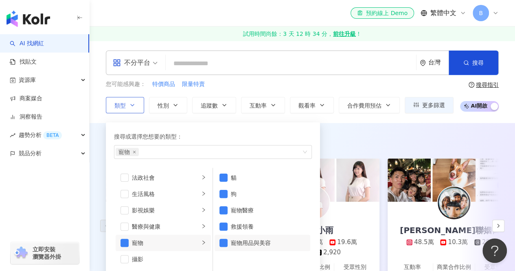
click at [253, 240] on div "寵物用品與美容" at bounding box center [268, 242] width 75 height 9
click at [169, 106] on button "性別" at bounding box center [168, 105] width 38 height 16
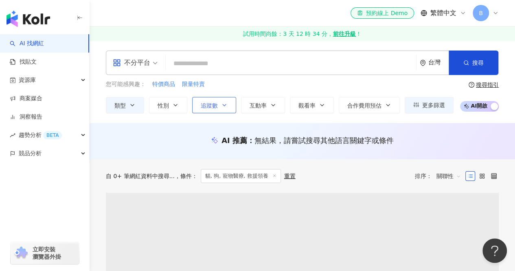
click at [210, 102] on span "追蹤數" at bounding box center [209, 105] width 17 height 7
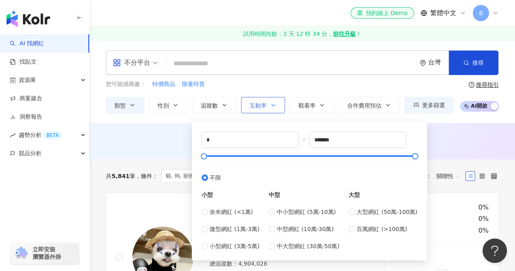
click at [277, 104] on button "互動率" at bounding box center [263, 105] width 44 height 16
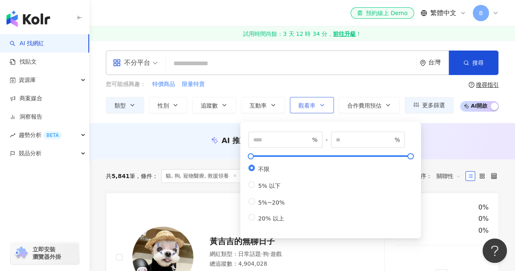
click at [315, 105] on button "觀看率" at bounding box center [312, 105] width 44 height 16
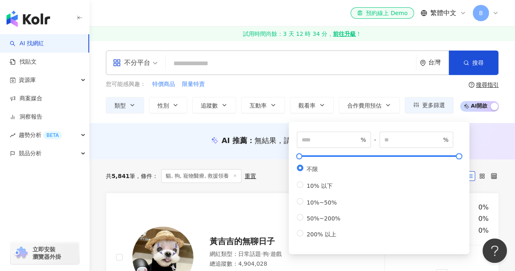
click at [464, 104] on span "AI 開啟 AI 關閉" at bounding box center [479, 106] width 39 height 11
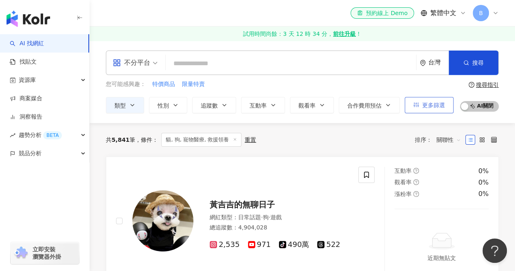
click at [441, 106] on span "更多篩選" at bounding box center [433, 105] width 23 height 7
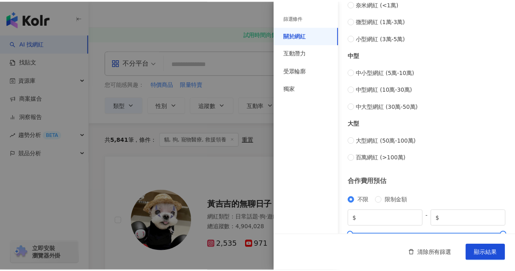
scroll to position [342, 0]
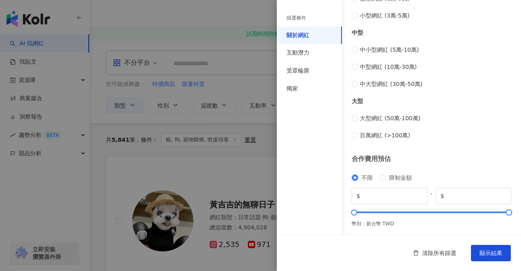
click at [265, 129] on div at bounding box center [260, 135] width 521 height 271
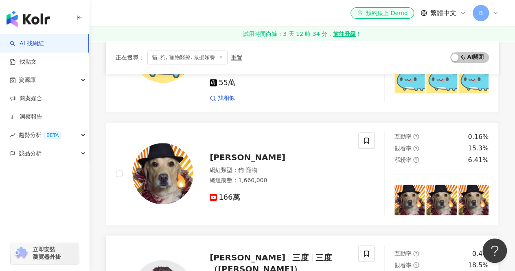
scroll to position [448, 0]
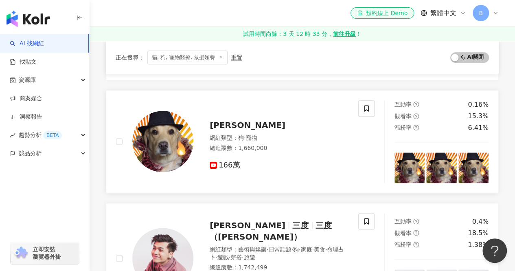
click at [235, 120] on span "Yuan Xiaodan" at bounding box center [248, 125] width 76 height 10
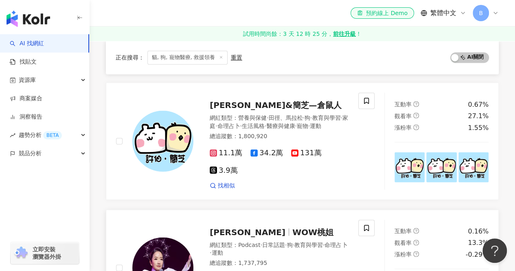
scroll to position [733, 0]
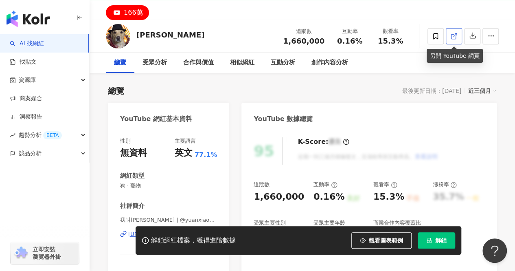
click at [458, 39] on link at bounding box center [454, 36] width 16 height 16
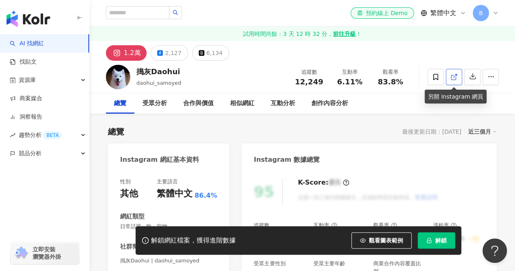
click at [450, 75] on link at bounding box center [454, 77] width 16 height 16
click at [165, 54] on div "2,127" at bounding box center [173, 52] width 16 height 11
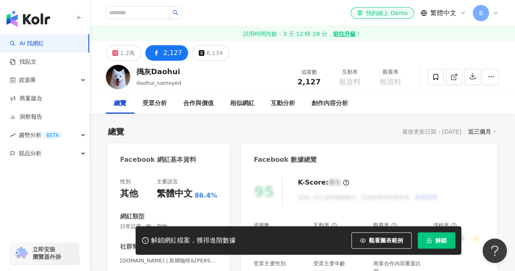
drag, startPoint x: 117, startPoint y: 46, endPoint x: 508, endPoint y: 6, distance: 392.5
click at [117, 46] on button "1.2萬" at bounding box center [123, 52] width 35 height 15
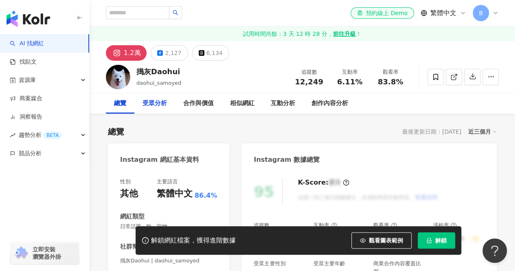
click at [148, 101] on div "受眾分析" at bounding box center [155, 104] width 24 height 10
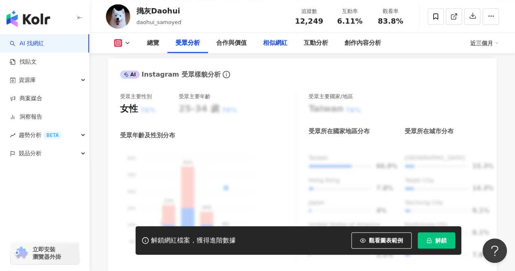
click at [278, 43] on div "相似網紅" at bounding box center [275, 43] width 24 height 10
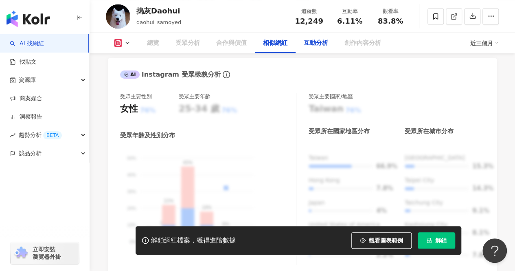
scroll to position [1339, 0]
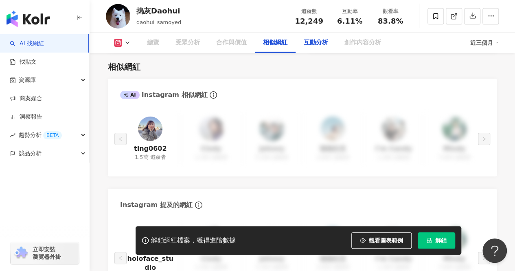
click at [318, 48] on div "互動分析" at bounding box center [316, 43] width 41 height 20
click at [232, 44] on div "合作與價值" at bounding box center [231, 43] width 31 height 10
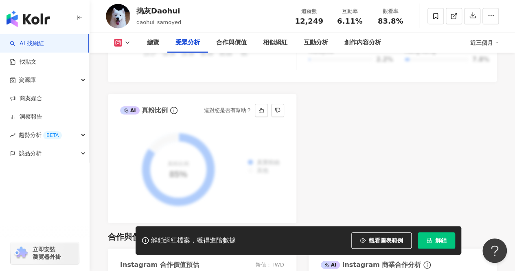
scroll to position [886, 0]
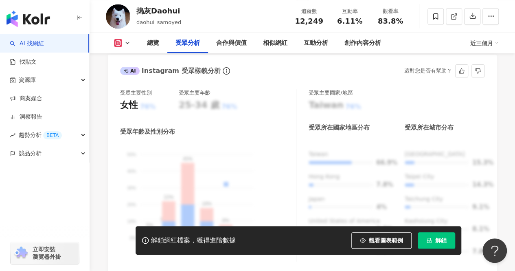
scroll to position [723, 0]
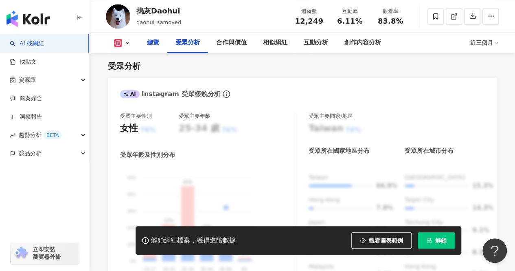
click at [154, 46] on div "總覽" at bounding box center [153, 43] width 12 height 10
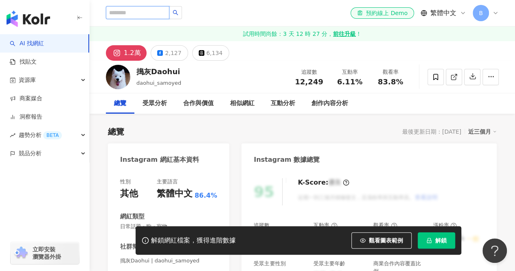
click at [140, 10] on input "search" at bounding box center [138, 12] width 64 height 13
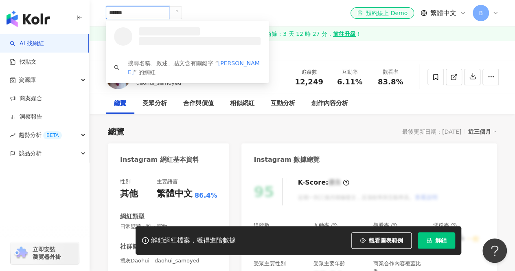
type input "*****"
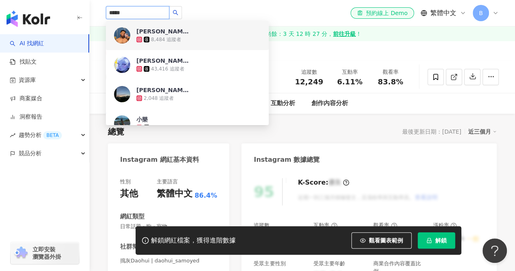
drag, startPoint x: 161, startPoint y: 10, endPoint x: 110, endPoint y: 15, distance: 51.2
click at [110, 15] on input "*****" at bounding box center [138, 12] width 64 height 13
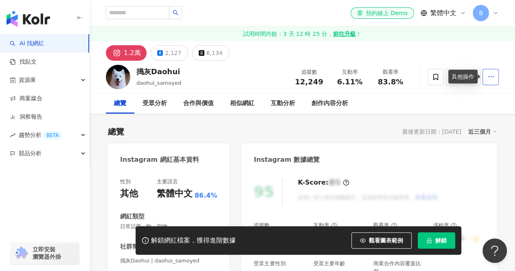
click at [491, 77] on icon "button" at bounding box center [490, 76] width 7 height 7
click at [498, 72] on button "button" at bounding box center [490, 77] width 16 height 16
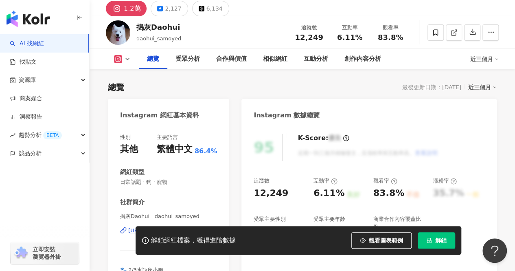
scroll to position [41, 0]
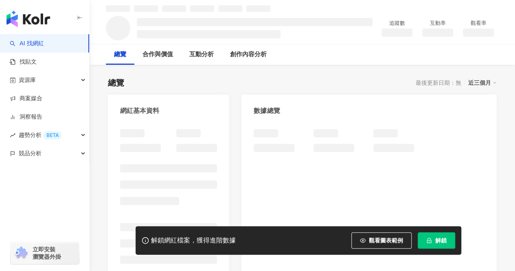
scroll to position [81, 0]
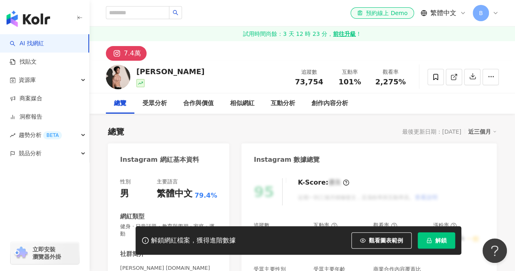
click at [125, 60] on button "7.4萬" at bounding box center [126, 53] width 41 height 15
click at [130, 53] on div "7.4萬" at bounding box center [132, 53] width 17 height 11
click at [156, 103] on div "受眾分析" at bounding box center [155, 104] width 24 height 10
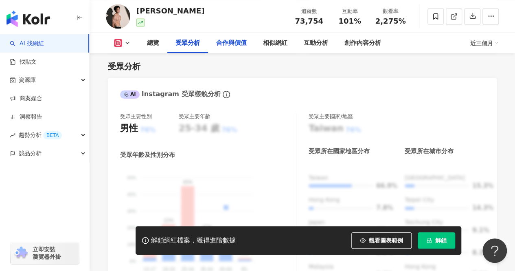
click at [223, 40] on div "合作與價值" at bounding box center [231, 43] width 31 height 10
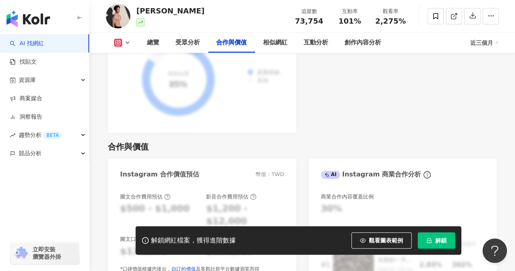
scroll to position [953, 0]
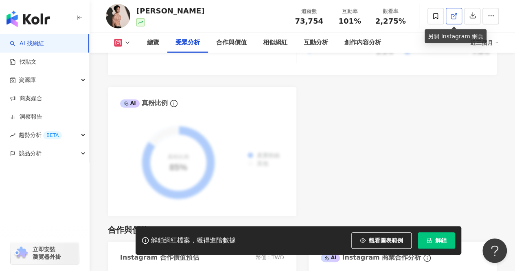
click at [454, 18] on icon at bounding box center [453, 16] width 4 height 4
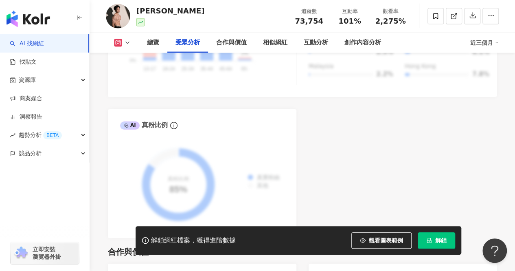
scroll to position [912, 0]
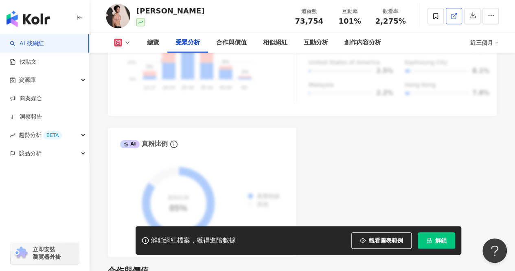
click at [449, 14] on link at bounding box center [454, 16] width 16 height 16
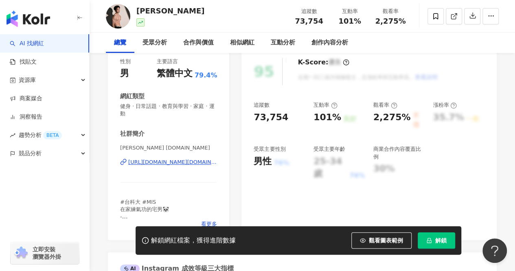
scroll to position [0, 0]
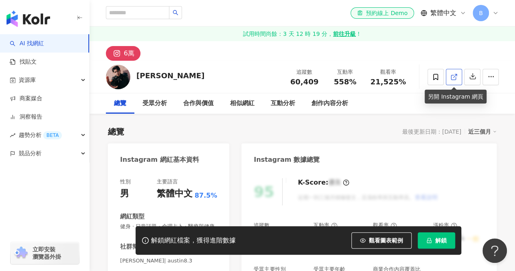
click at [456, 83] on link at bounding box center [454, 77] width 16 height 16
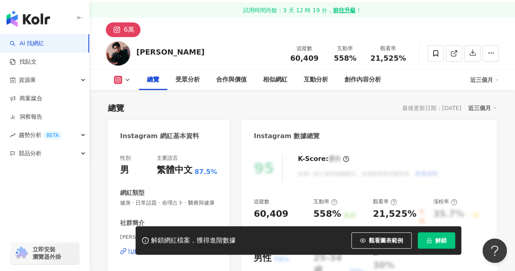
scroll to position [81, 0]
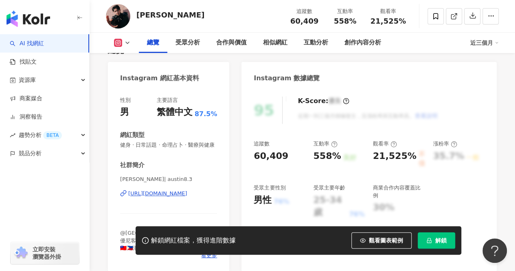
click at [169, 197] on div "[URL][DOMAIN_NAME]" at bounding box center [157, 193] width 59 height 7
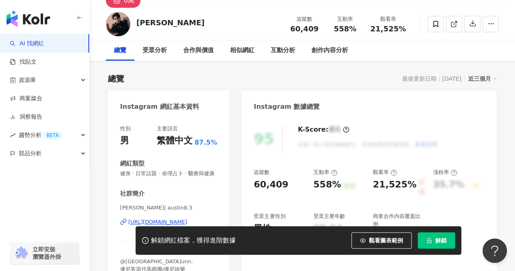
scroll to position [41, 0]
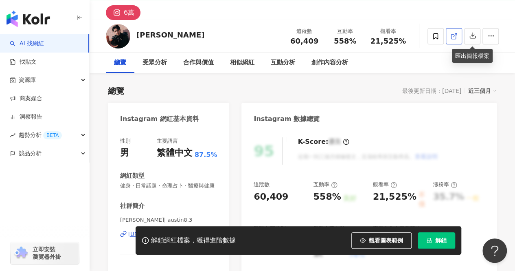
click at [453, 37] on icon at bounding box center [453, 36] width 7 height 7
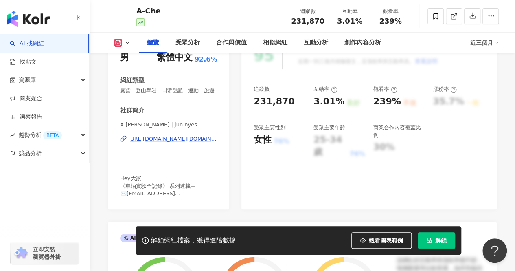
scroll to position [163, 0]
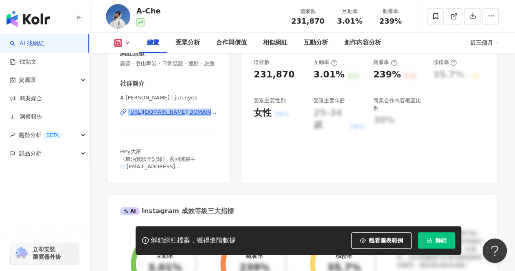
drag, startPoint x: 116, startPoint y: 119, endPoint x: 211, endPoint y: 119, distance: 94.9
click at [211, 119] on div "性別 男 主要語言 繁體中文 92.6% 網紅類型 露營 · 登山攀岩 · 日常話題 · 運動 · 旅遊 社群簡介 A-[PERSON_NAME] | jun…" at bounding box center [168, 94] width 121 height 175
click at [213, 116] on div "[URL][DOMAIN_NAME][DOMAIN_NAME]" at bounding box center [172, 111] width 89 height 7
copy div "[URL][DOMAIN_NAME]"
click at [461, 158] on div "95 K-Score : 優良 近期一到三個月積極發文，且漲粉率與互動率高。 查看說明 追蹤數 231,870 互動率 3.01% 良好 觀看率 239% 不…" at bounding box center [368, 94] width 255 height 175
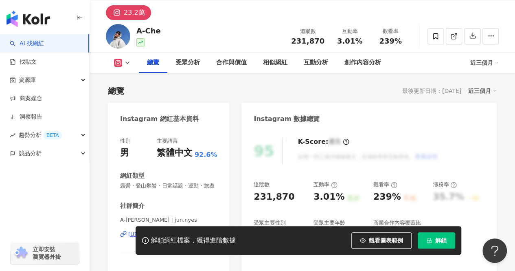
scroll to position [122, 0]
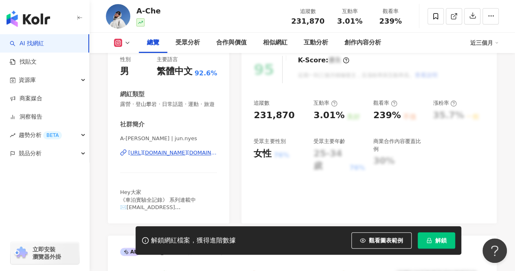
click at [178, 164] on div "A-[PERSON_NAME] | jun.nyes [URL][DOMAIN_NAME][DOMAIN_NAME]" at bounding box center [168, 159] width 97 height 48
click at [178, 156] on div "[URL][DOMAIN_NAME][DOMAIN_NAME]" at bounding box center [172, 152] width 89 height 7
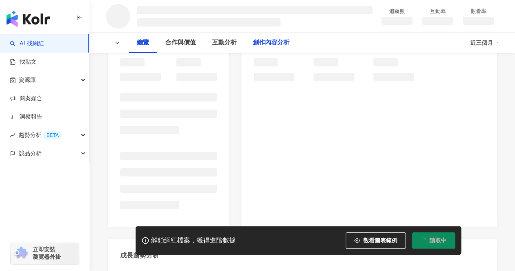
scroll to position [151, 0]
